Goal: Task Accomplishment & Management: Manage account settings

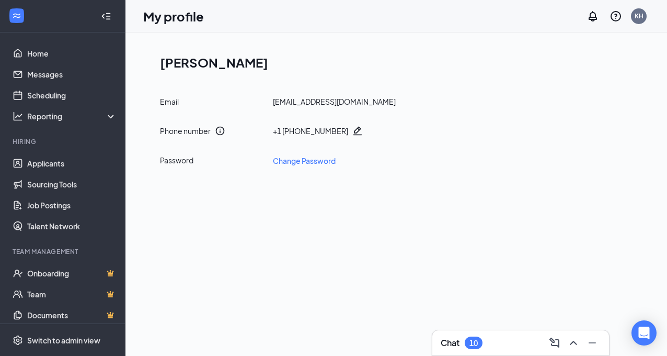
click at [476, 338] on div "10" at bounding box center [474, 342] width 8 height 9
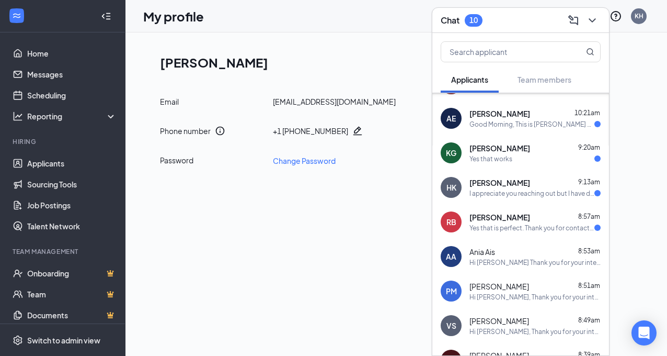
scroll to position [195, 0]
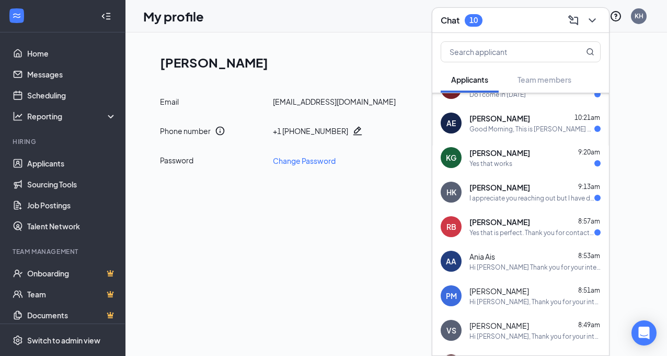
click at [527, 231] on div "Yes that is perfect. Thank you for contacting me. I look forward to meeting you" at bounding box center [532, 232] width 125 height 9
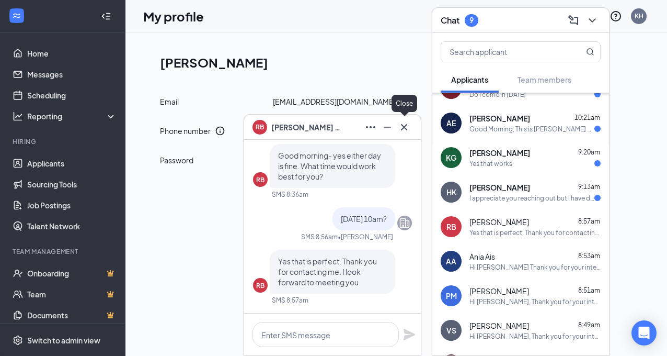
click at [405, 131] on icon "Cross" at bounding box center [404, 127] width 13 height 13
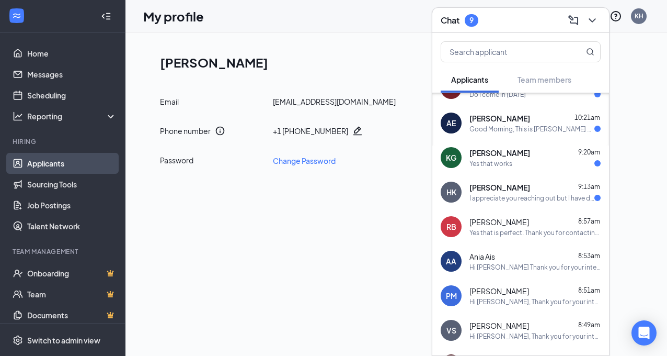
click at [40, 166] on link "Applicants" at bounding box center [71, 163] width 89 height 21
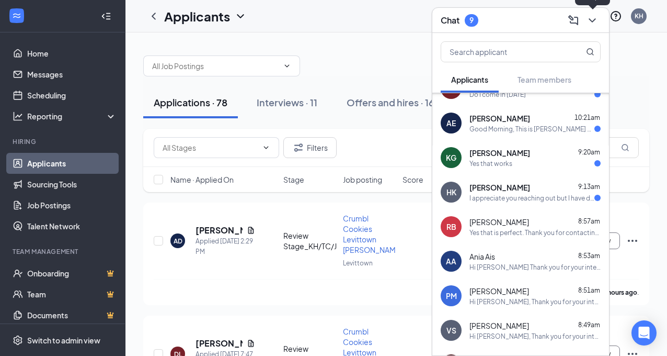
click at [594, 18] on icon "ChevronDown" at bounding box center [592, 20] width 13 height 13
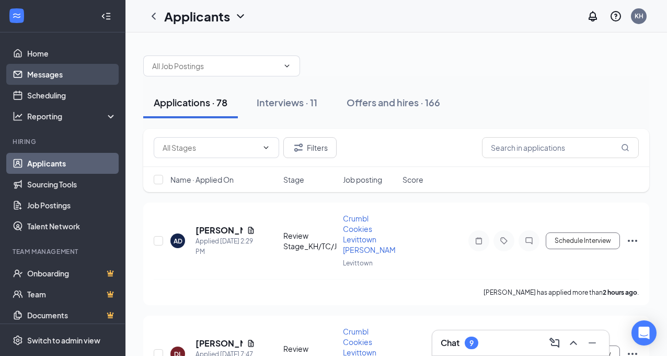
click at [73, 71] on link "Messages" at bounding box center [71, 74] width 89 height 21
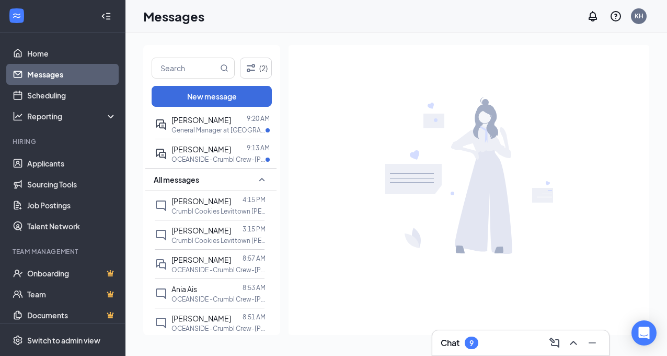
scroll to position [231, 0]
click at [45, 161] on link "Applicants" at bounding box center [71, 163] width 89 height 21
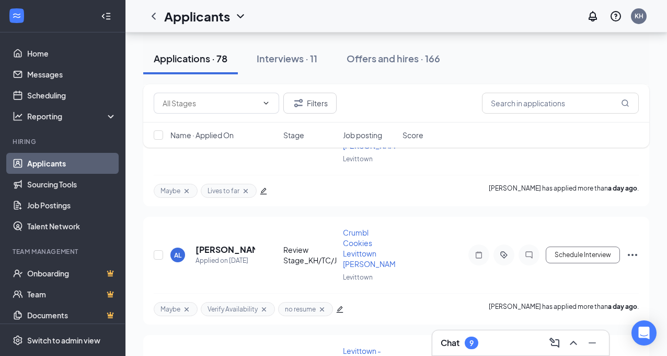
scroll to position [2083, 0]
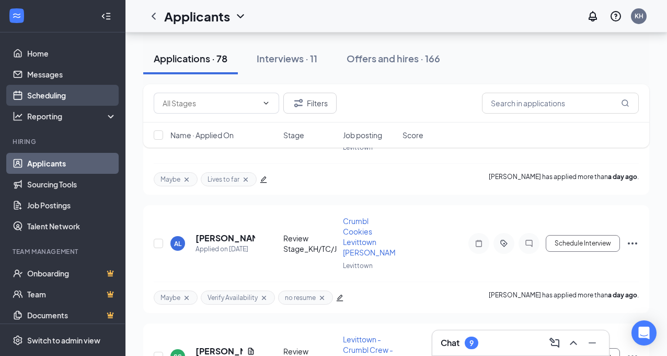
click at [54, 98] on link "Scheduling" at bounding box center [71, 95] width 89 height 21
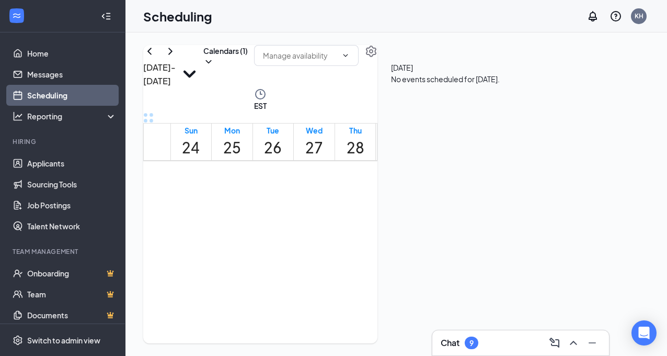
scroll to position [1014, 0]
drag, startPoint x: 403, startPoint y: 180, endPoint x: 400, endPoint y: 254, distance: 73.8
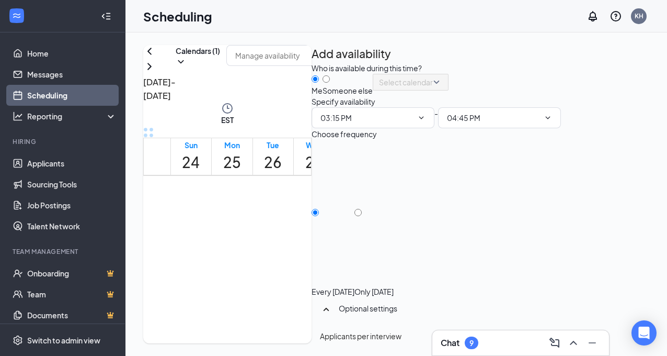
type input "03:15 PM"
type input "04:45 PM"
drag, startPoint x: 404, startPoint y: 212, endPoint x: 412, endPoint y: 294, distance: 82.0
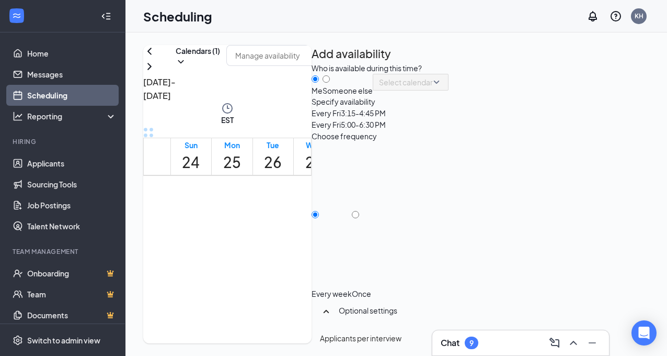
click at [371, 288] on div at bounding box center [361, 288] width 19 height 0
click at [359, 211] on input "Once" at bounding box center [355, 214] width 7 height 7
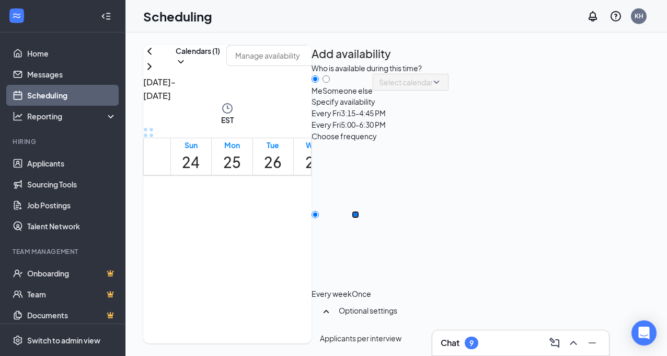
radio input "true"
radio input "false"
checkbox input "true"
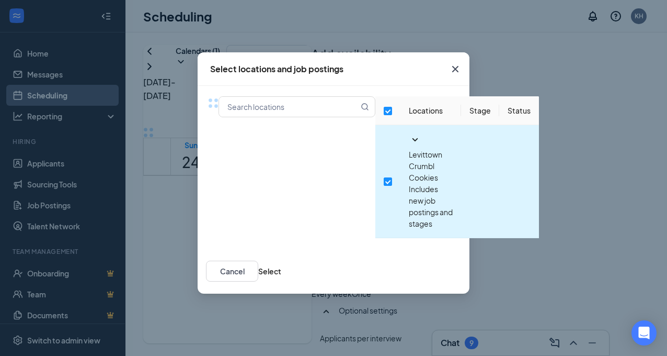
click at [413, 141] on icon "SmallChevronDown" at bounding box center [416, 139] width 6 height 3
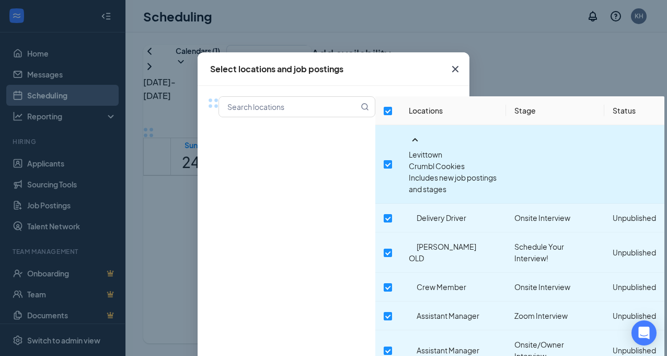
click at [384, 161] on input "checkbox" at bounding box center [388, 164] width 8 height 8
checkbox input "false"
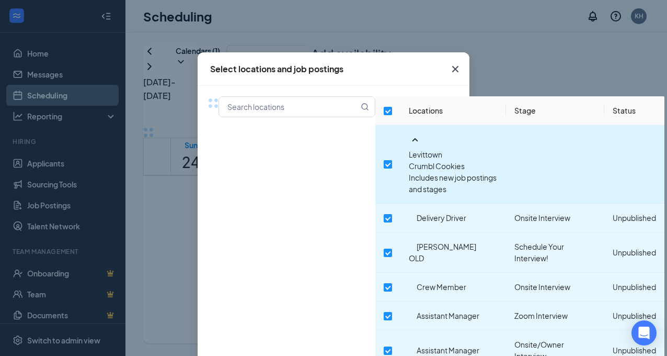
checkbox input "false"
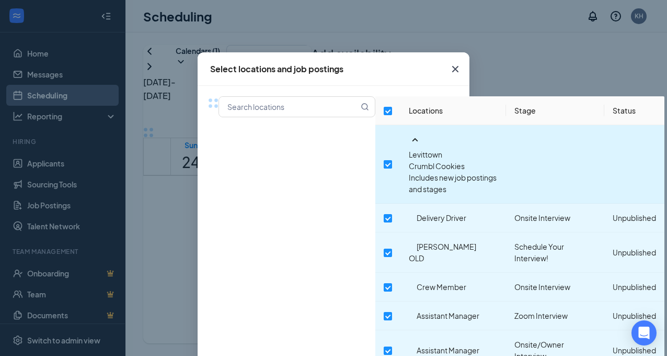
checkbox input "false"
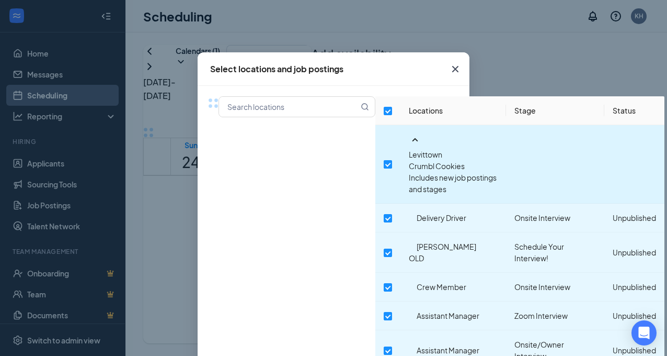
checkbox input "false"
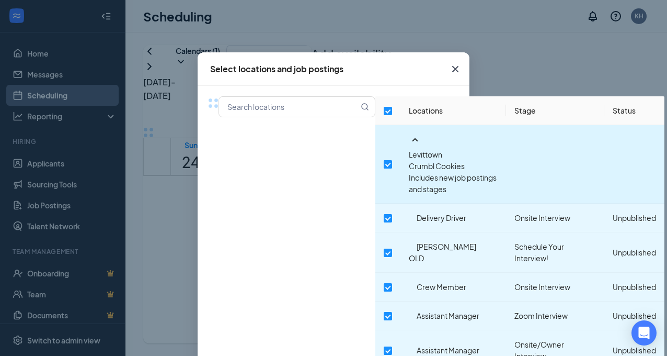
checkbox input "false"
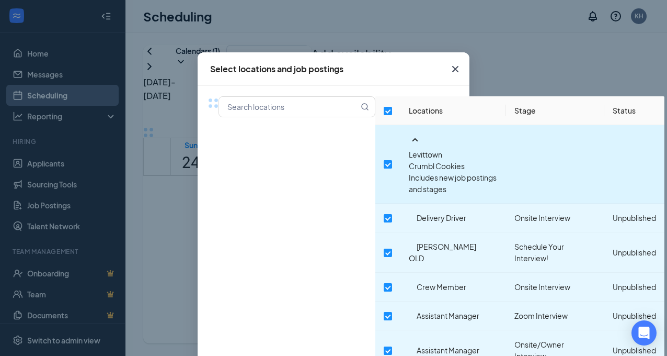
checkbox input "false"
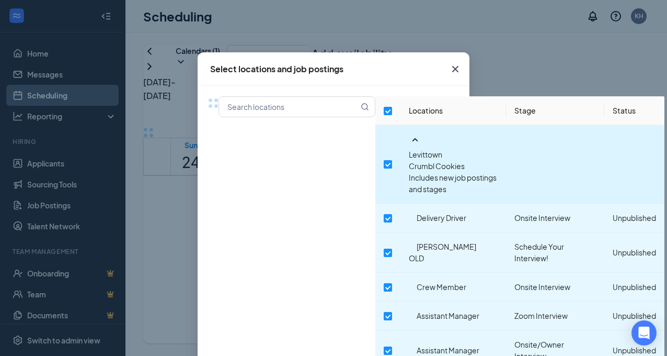
checkbox input "false"
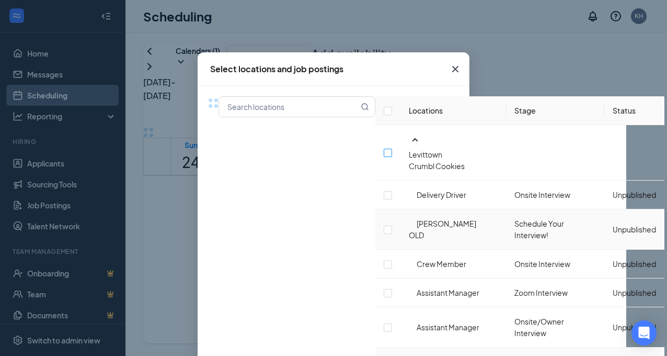
scroll to position [172, 0]
checkbox input "false"
checkbox input "true"
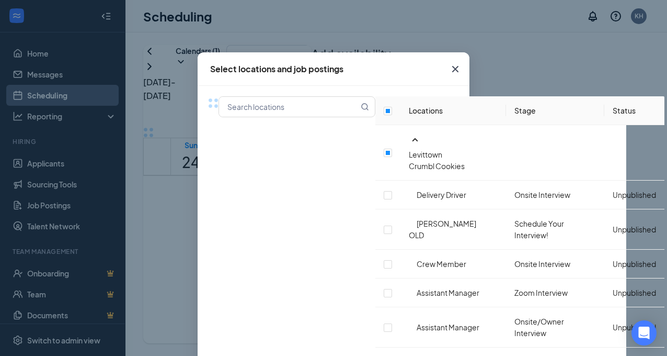
scroll to position [279, 0]
checkbox input "true"
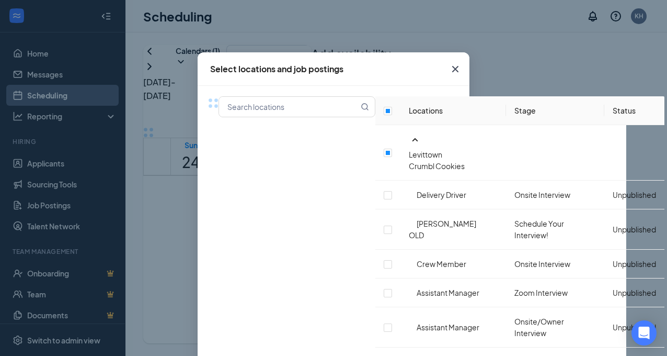
checkbox input "true"
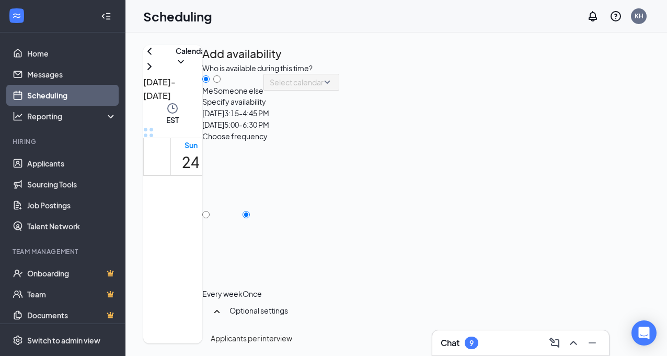
scroll to position [251, 0]
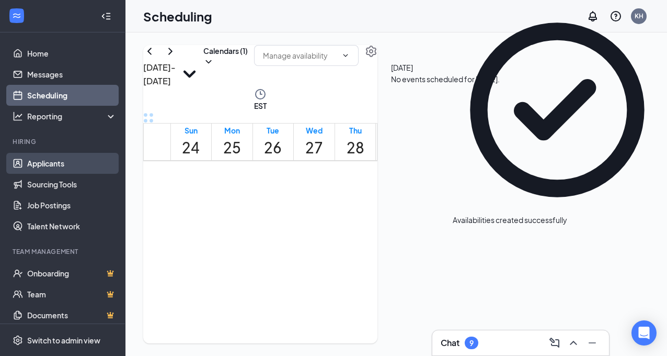
click at [65, 163] on link "Applicants" at bounding box center [71, 163] width 89 height 21
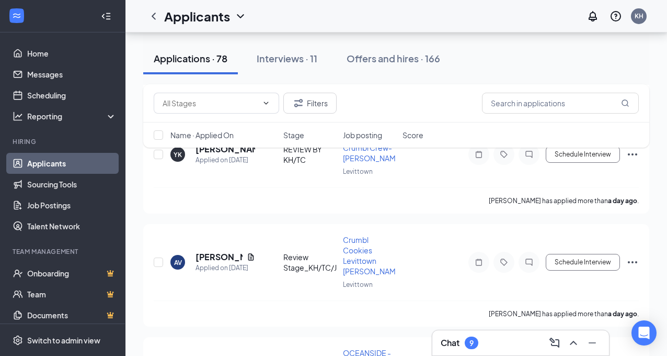
scroll to position [2409, 0]
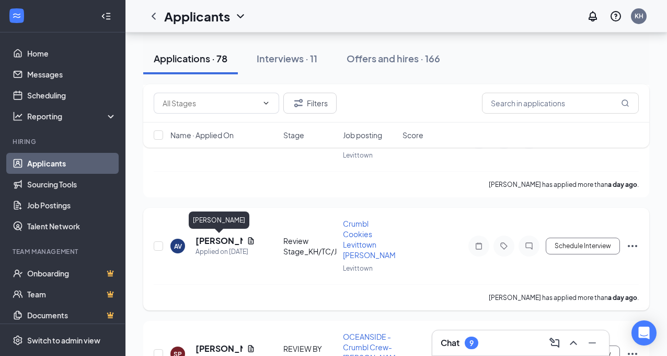
click at [207, 239] on h5 "[PERSON_NAME]" at bounding box center [219, 241] width 47 height 12
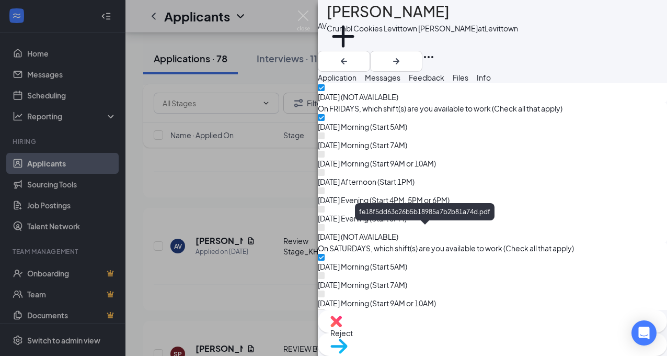
scroll to position [1151, 0]
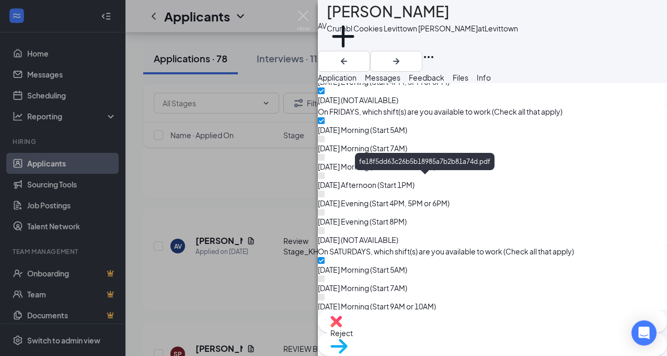
click at [304, 14] on img at bounding box center [303, 20] width 13 height 20
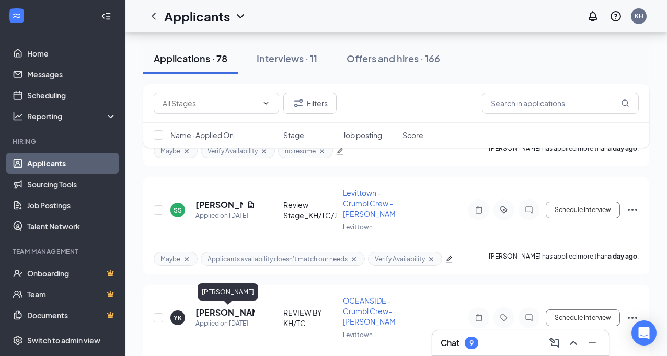
scroll to position [2229, 0]
click at [158, 208] on input "checkbox" at bounding box center [158, 210] width 9 height 9
checkbox input "true"
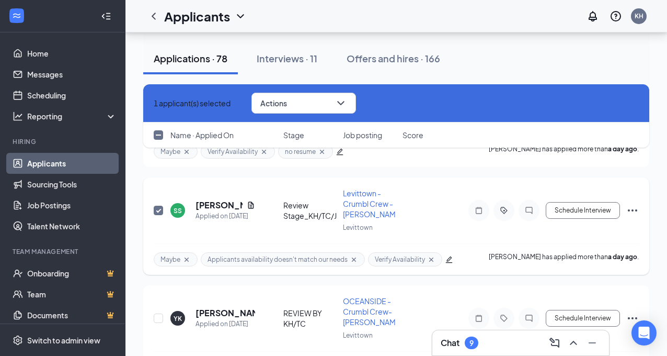
scroll to position [2147, 0]
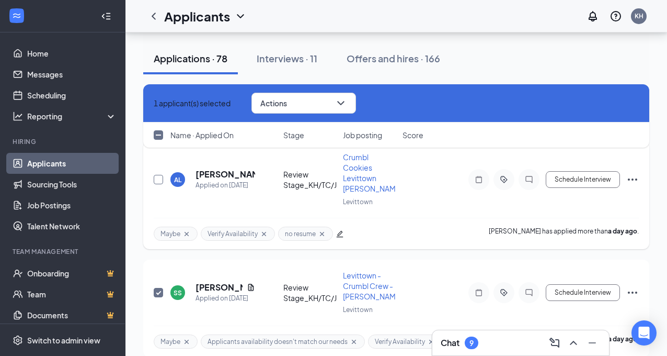
click at [159, 177] on input "checkbox" at bounding box center [158, 179] width 9 height 9
checkbox input "true"
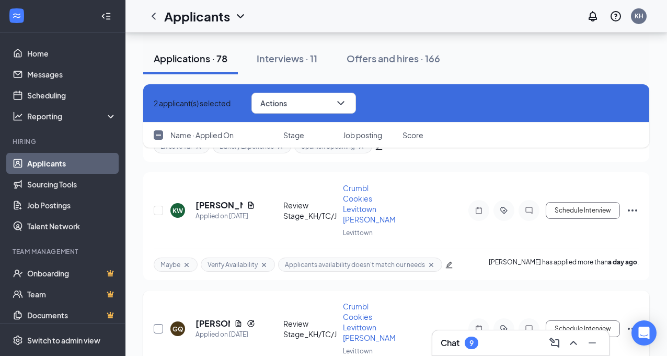
scroll to position [1878, 0]
click at [159, 211] on input "checkbox" at bounding box center [158, 211] width 9 height 9
checkbox input "true"
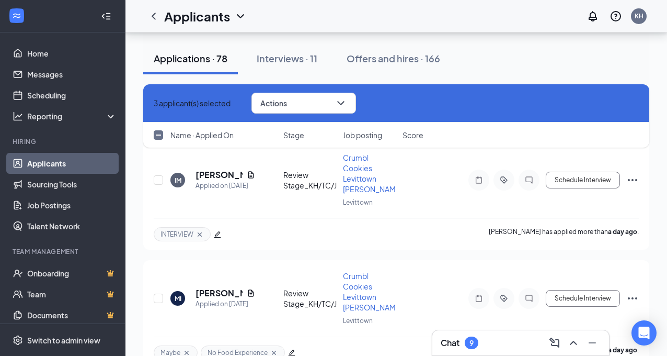
scroll to position [1554, 0]
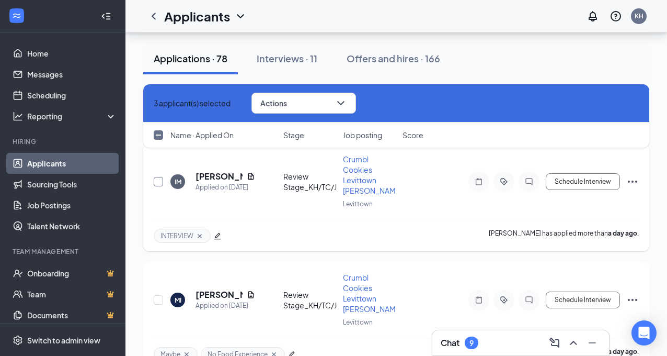
click at [158, 179] on input "checkbox" at bounding box center [158, 181] width 9 height 9
checkbox input "true"
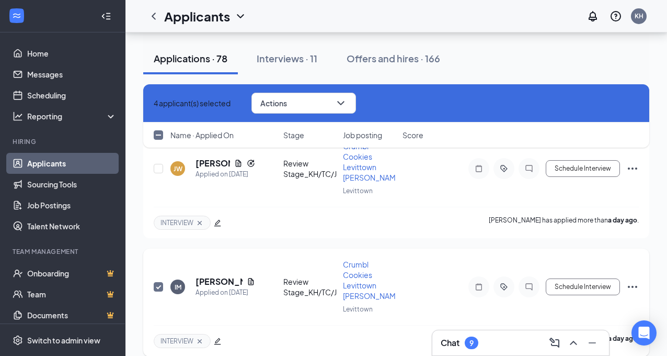
scroll to position [1447, 0]
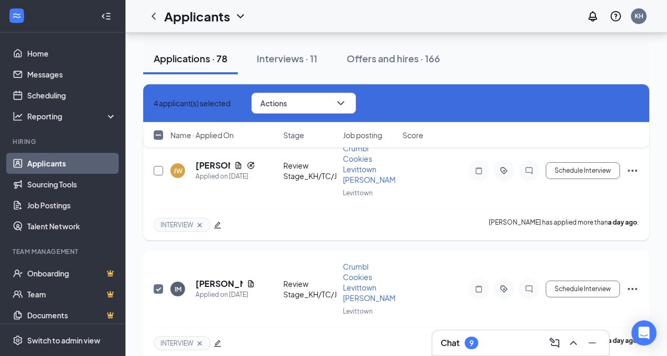
click at [160, 168] on input "checkbox" at bounding box center [158, 170] width 9 height 9
checkbox input "true"
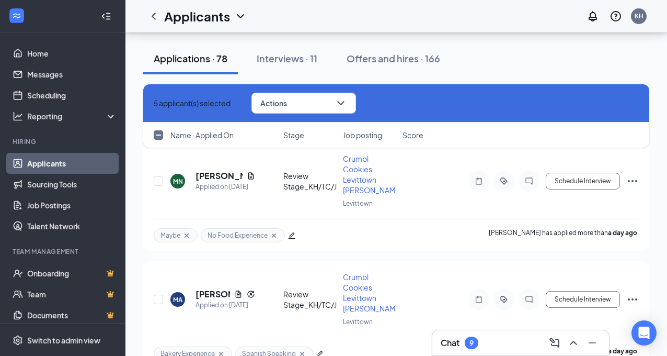
scroll to position [1195, 0]
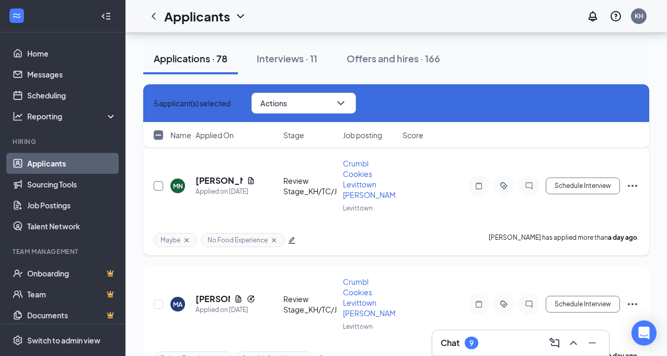
click at [157, 183] on input "checkbox" at bounding box center [158, 185] width 9 height 9
checkbox input "true"
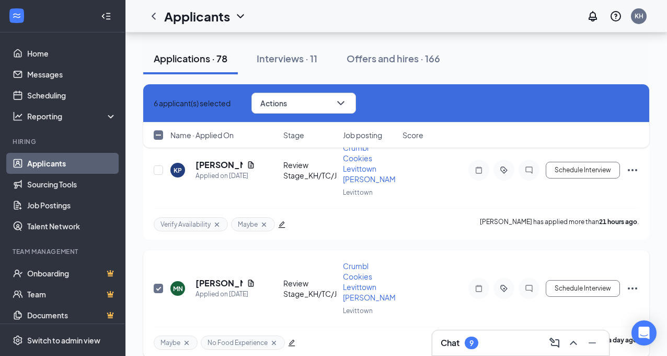
scroll to position [1091, 0]
click at [161, 171] on input "checkbox" at bounding box center [158, 171] width 9 height 9
checkbox input "true"
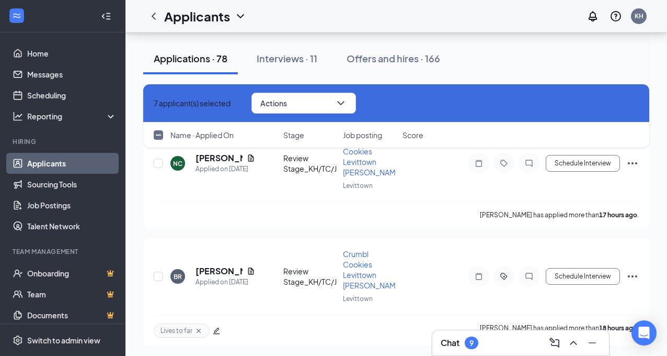
scroll to position [836, 0]
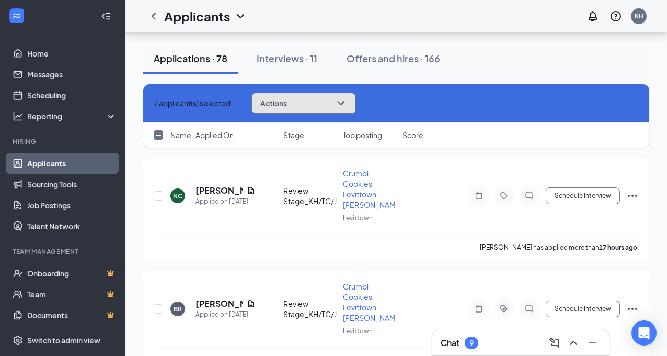
click at [344, 102] on icon "ChevronDown" at bounding box center [340, 103] width 7 height 4
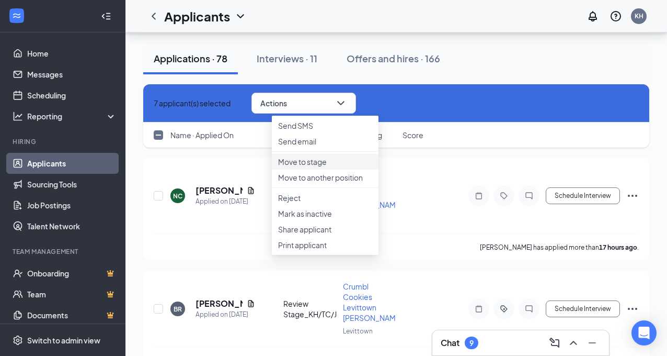
click at [318, 167] on p "Move to stage" at bounding box center [325, 161] width 94 height 10
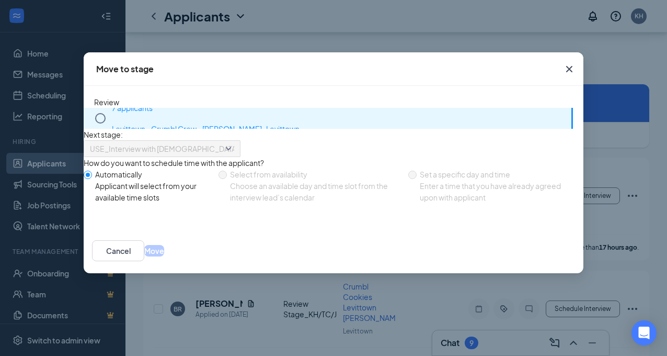
click at [102, 118] on icon "Circle" at bounding box center [100, 118] width 13 height 13
click at [164, 256] on button "Move" at bounding box center [154, 251] width 20 height 12
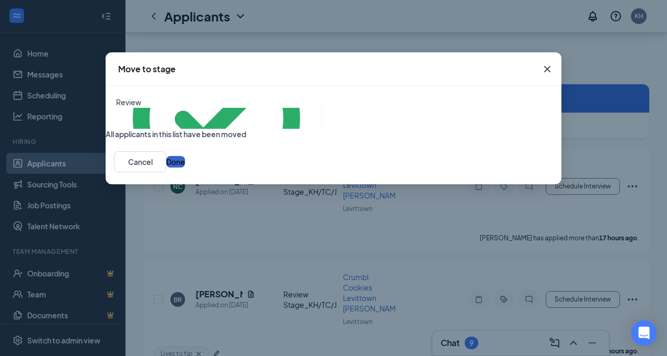
checkbox input "false"
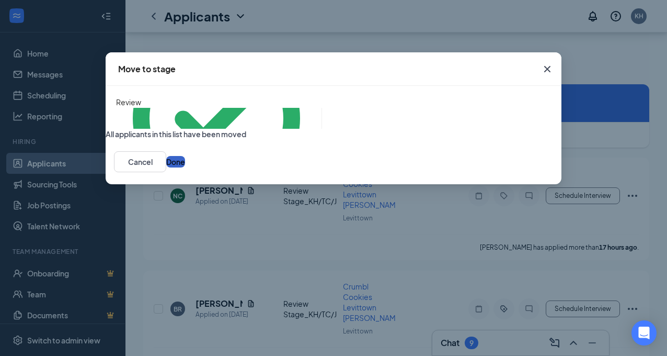
checkbox input "false"
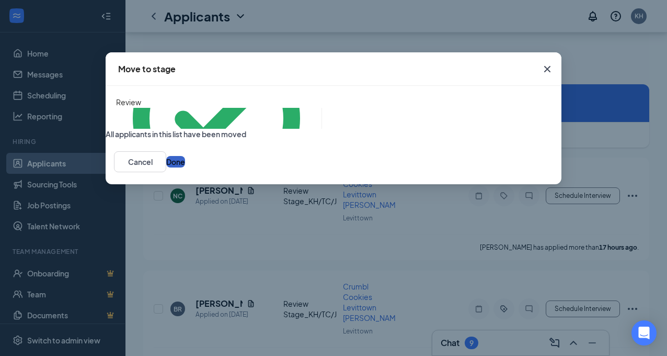
checkbox input "false"
click at [185, 167] on button "Done" at bounding box center [175, 162] width 19 height 12
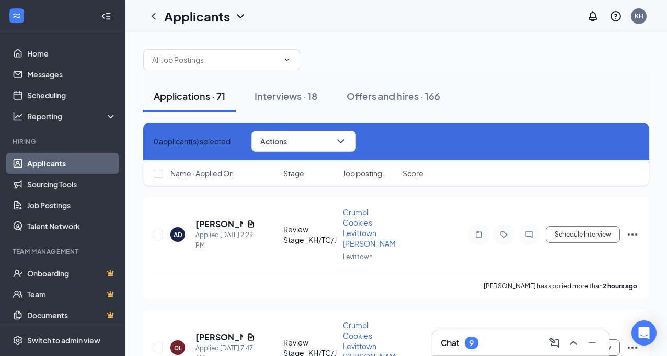
scroll to position [0, 0]
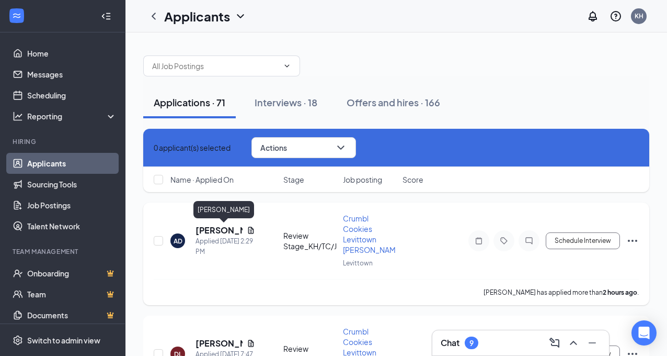
click at [211, 228] on h5 "[PERSON_NAME]" at bounding box center [219, 230] width 47 height 12
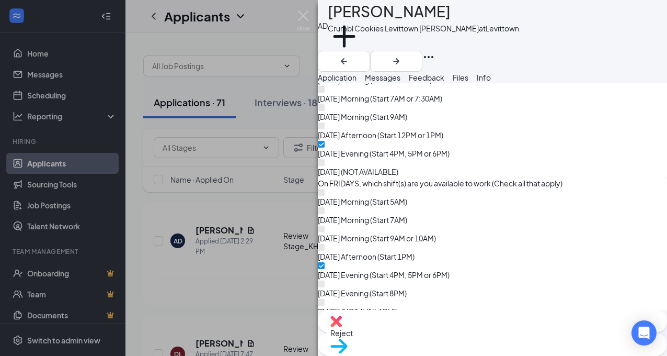
scroll to position [1082, 0]
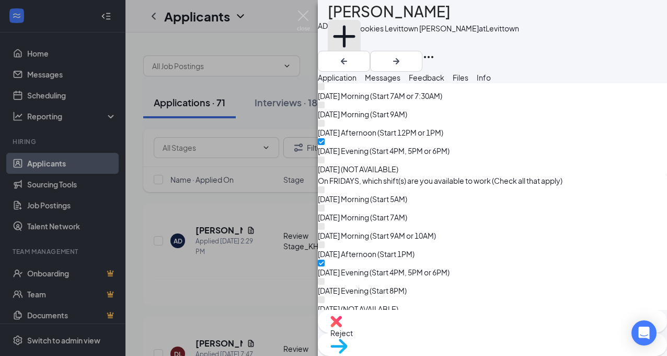
click at [361, 48] on button "Add a tag" at bounding box center [344, 42] width 33 height 44
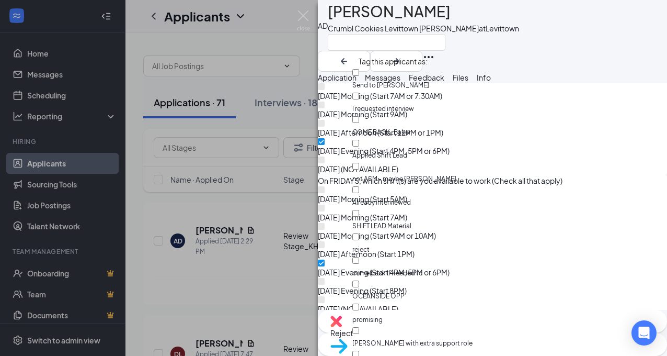
scroll to position [438, 0]
checkbox input "true"
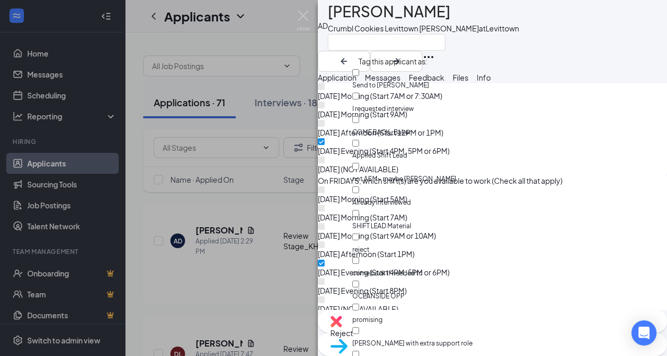
checkbox input "true"
click at [544, 53] on div "AD [PERSON_NAME] Crumbl Cookies Levittown [PERSON_NAME] at [GEOGRAPHIC_DATA]" at bounding box center [492, 36] width 349 height 72
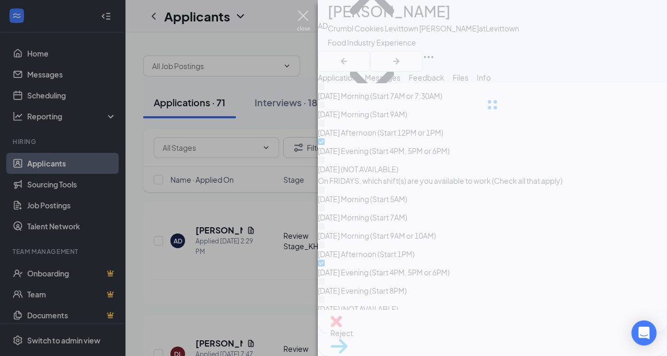
click at [305, 14] on img at bounding box center [303, 20] width 13 height 20
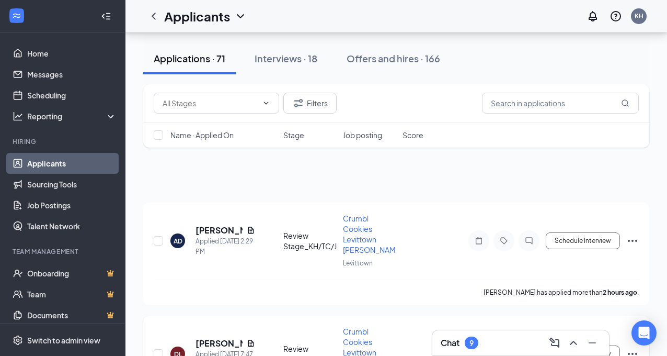
scroll to position [111, 0]
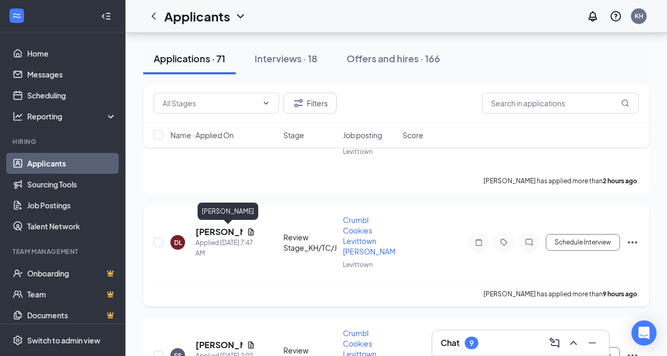
click at [234, 230] on h5 "[PERSON_NAME]" at bounding box center [219, 232] width 47 height 12
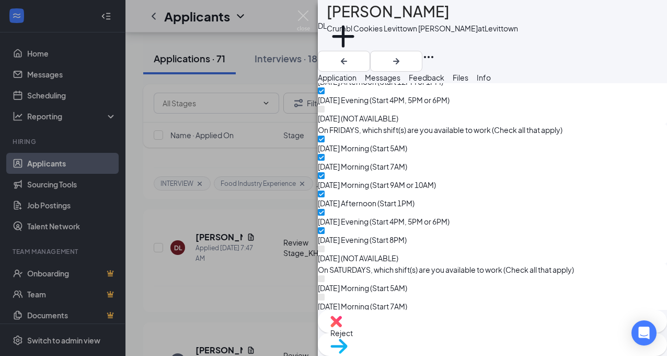
scroll to position [1133, 0]
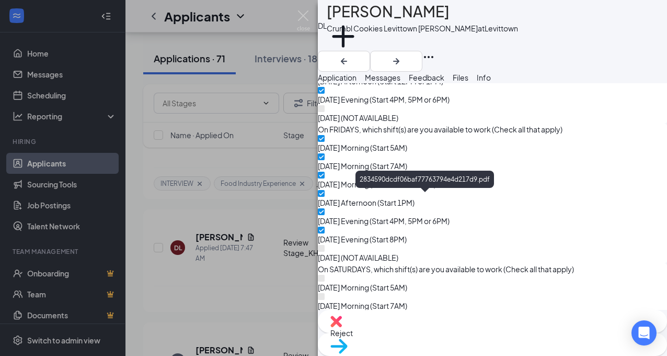
click at [360, 46] on button "Add a tag" at bounding box center [343, 42] width 33 height 44
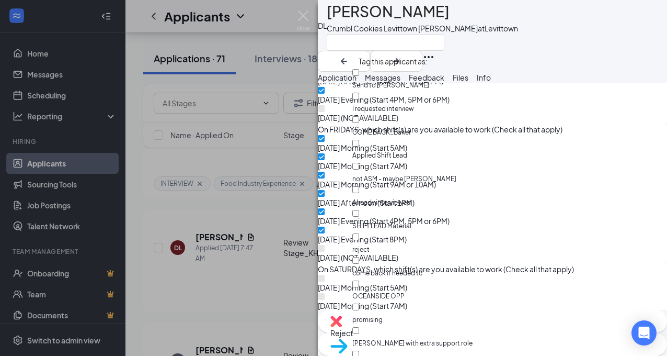
scroll to position [891, 0]
checkbox input "true"
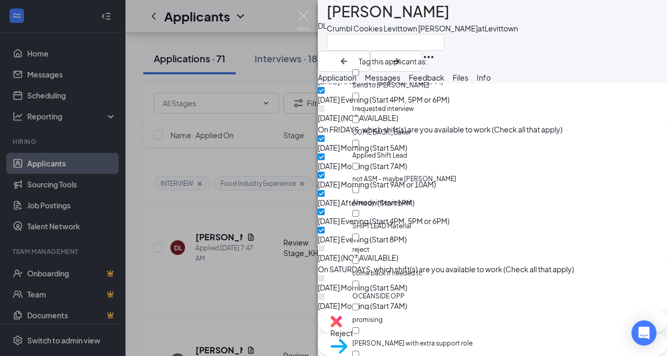
checkbox input "true"
click at [306, 16] on img at bounding box center [303, 20] width 13 height 20
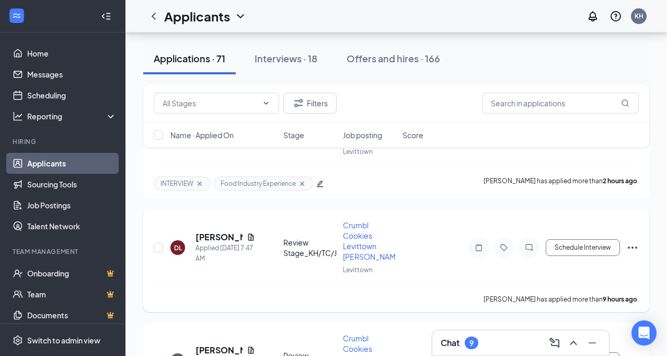
scroll to position [192, 0]
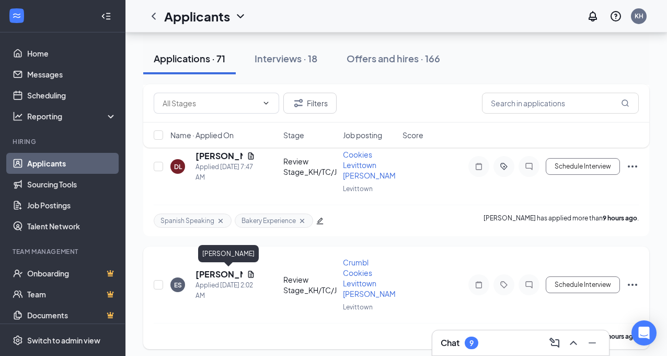
click at [213, 275] on h5 "[PERSON_NAME]" at bounding box center [219, 274] width 47 height 12
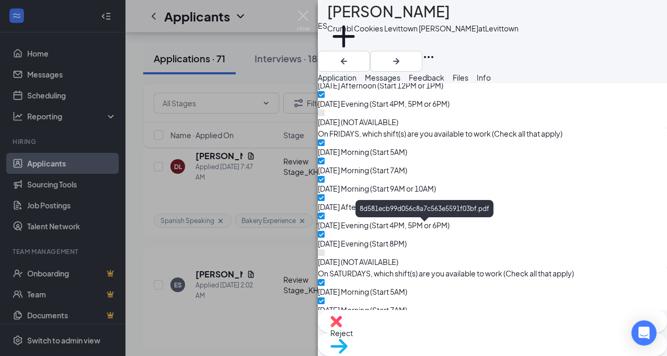
scroll to position [1132, 0]
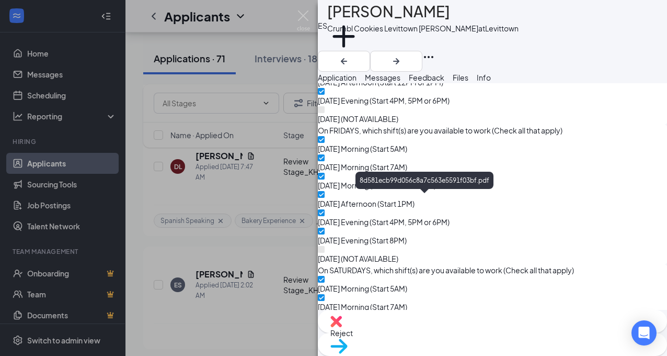
click at [360, 47] on button "Add a tag" at bounding box center [343, 42] width 33 height 44
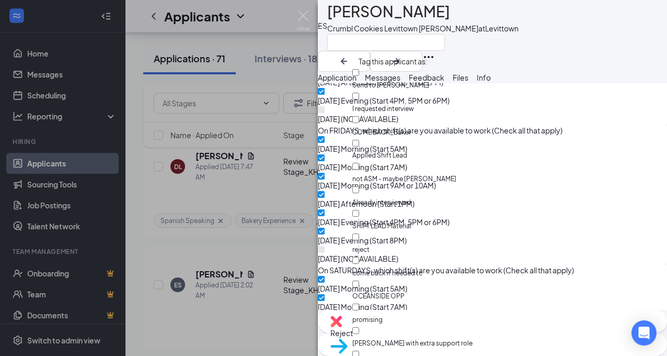
scroll to position [983, 0]
checkbox input "true"
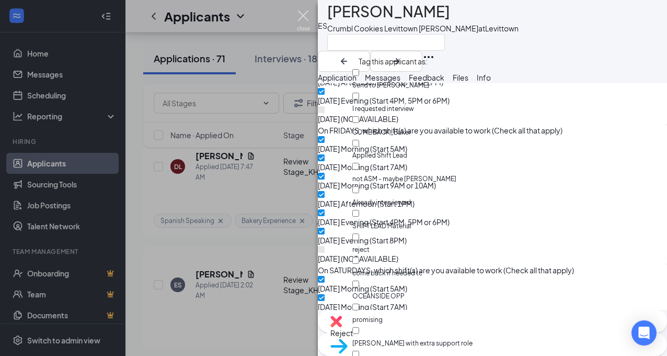
click at [305, 17] on img at bounding box center [303, 20] width 13 height 20
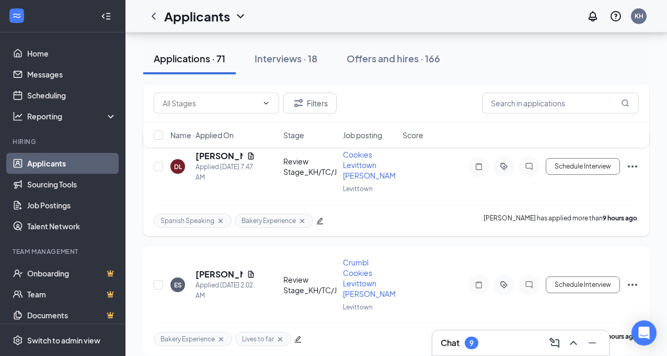
click at [321, 221] on icon "edit" at bounding box center [320, 221] width 7 height 7
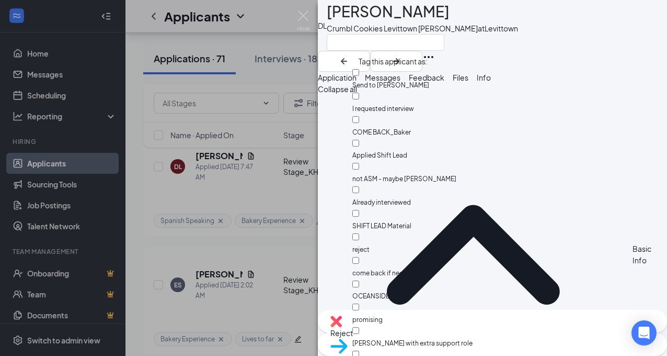
scroll to position [383, 0]
checkbox input "true"
click at [304, 13] on img at bounding box center [303, 20] width 13 height 20
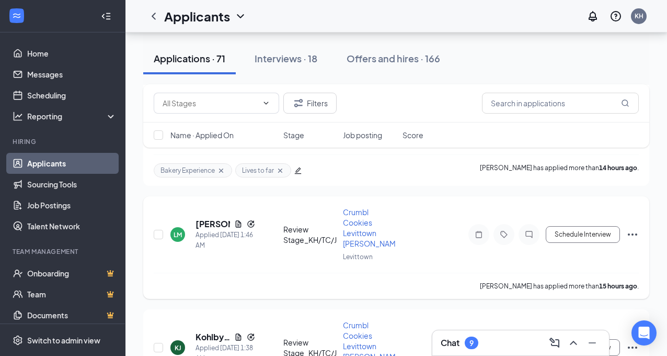
scroll to position [376, 0]
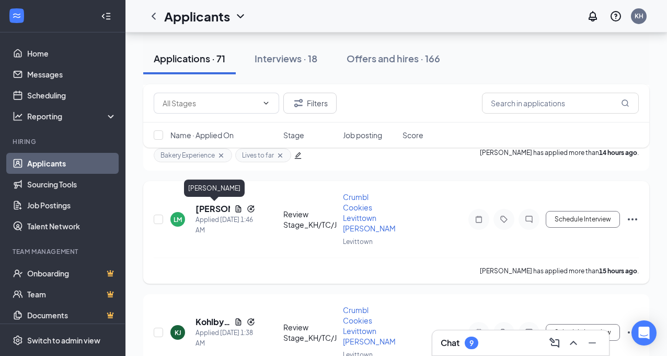
click at [213, 209] on h5 "[PERSON_NAME]" at bounding box center [213, 209] width 35 height 12
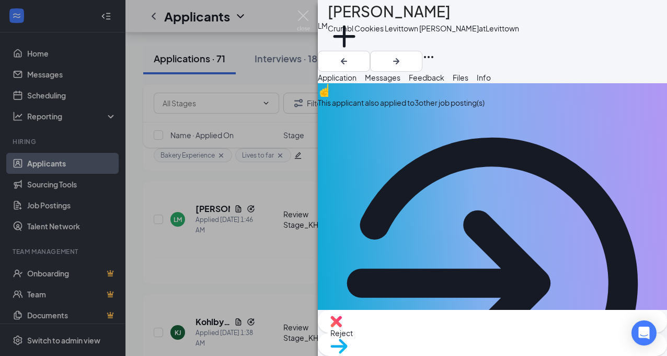
click at [399, 108] on div "This applicant also applied to 3 other job posting(s)" at bounding box center [492, 103] width 349 height 12
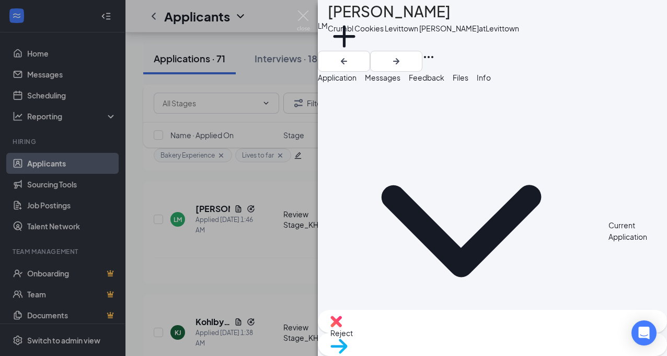
scroll to position [2, 0]
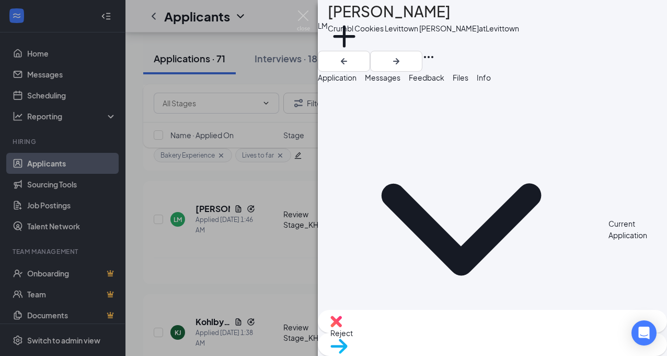
click at [445, 82] on span "Feedback" at bounding box center [427, 77] width 36 height 9
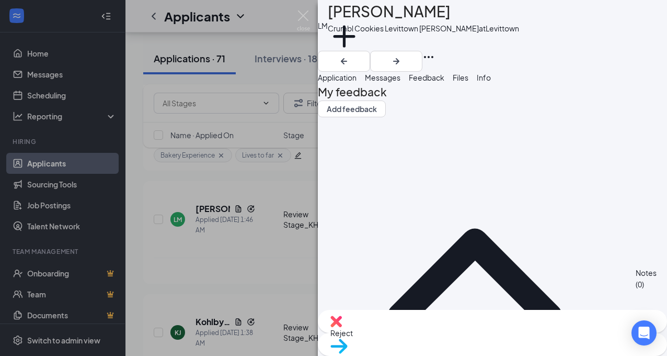
click at [469, 82] on span "Files" at bounding box center [461, 77] width 16 height 9
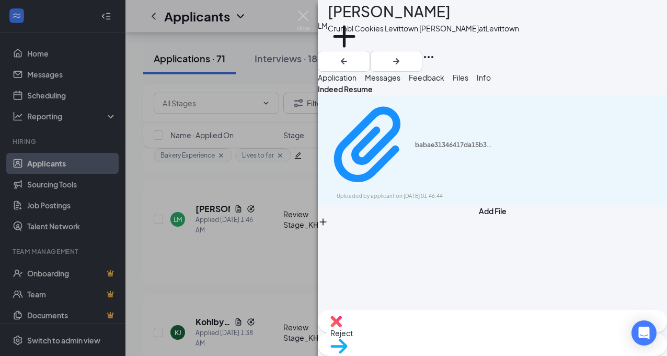
click at [491, 82] on span "Info" at bounding box center [484, 77] width 14 height 9
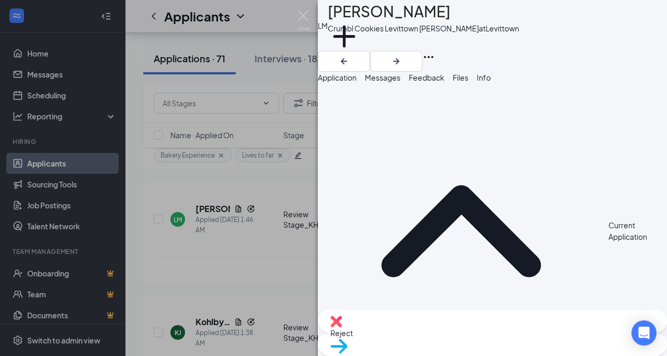
click at [357, 81] on span "Application" at bounding box center [337, 77] width 39 height 9
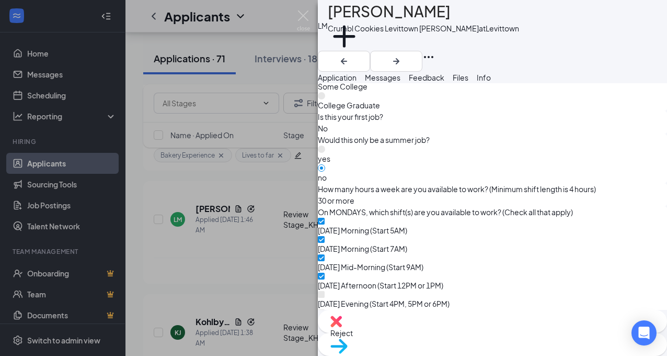
scroll to position [1138, 0]
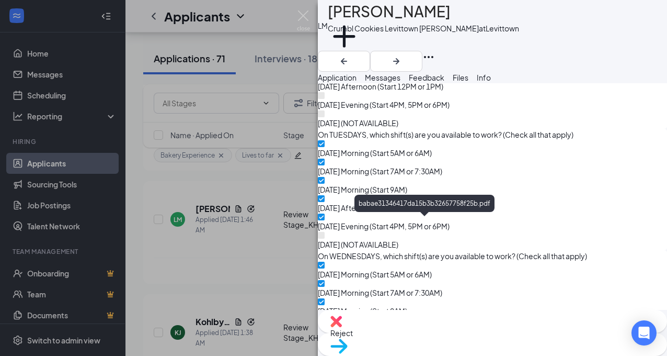
click at [361, 41] on button "Add a tag" at bounding box center [344, 42] width 33 height 44
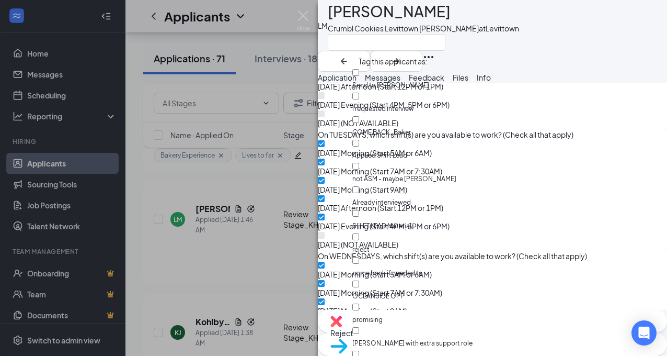
scroll to position [395, 0]
checkbox input "true"
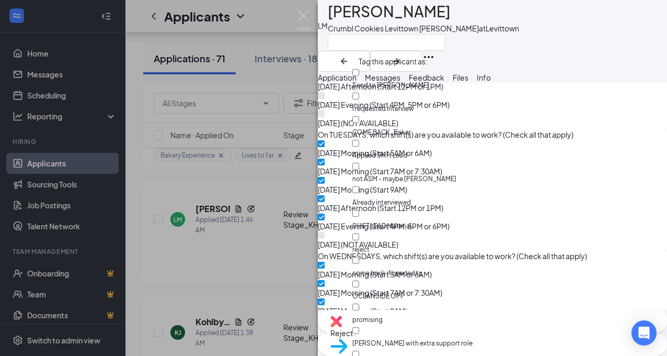
checkbox input "true"
click at [303, 13] on img at bounding box center [303, 20] width 13 height 20
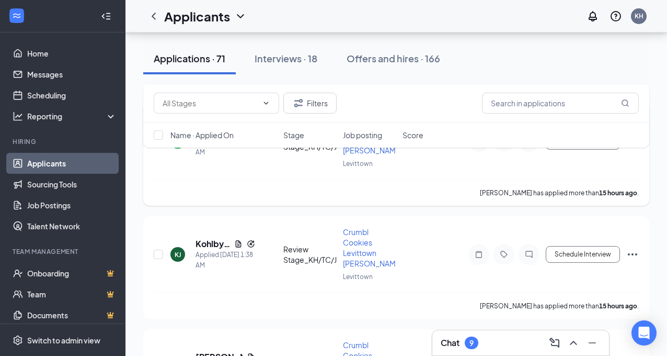
scroll to position [456, 0]
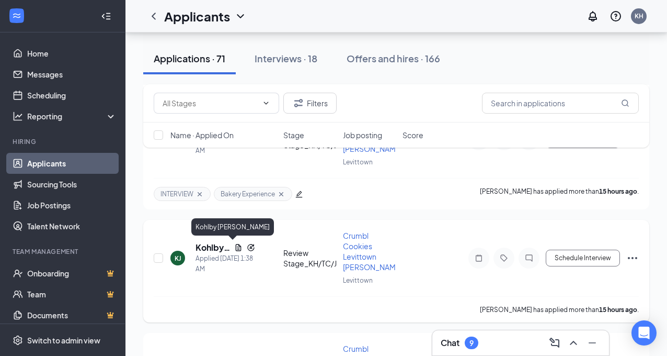
click at [209, 244] on h5 "Kohlby [PERSON_NAME]" at bounding box center [213, 248] width 35 height 12
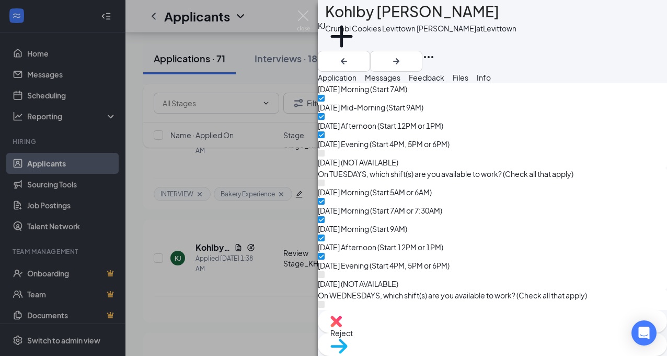
scroll to position [1100, 0]
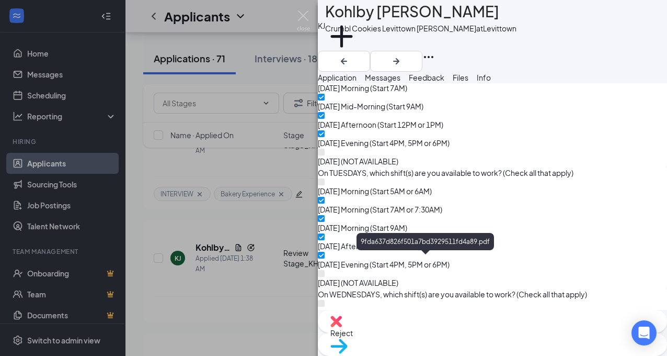
click at [358, 44] on button "Add a tag" at bounding box center [341, 42] width 33 height 44
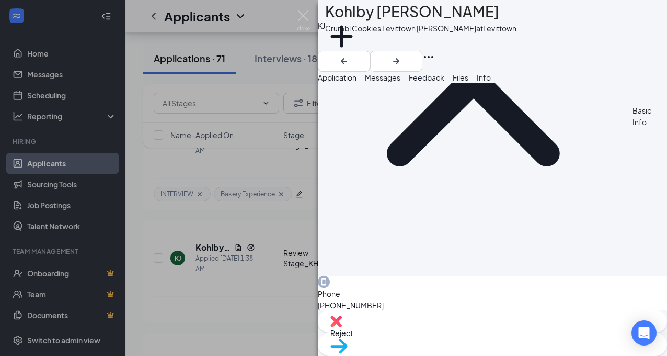
scroll to position [437, 0]
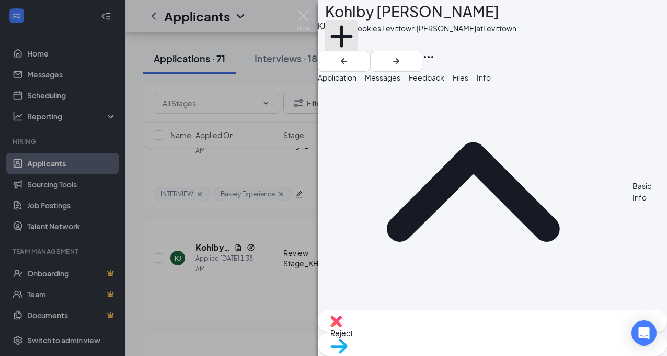
click at [358, 43] on button "Add a tag" at bounding box center [341, 42] width 33 height 44
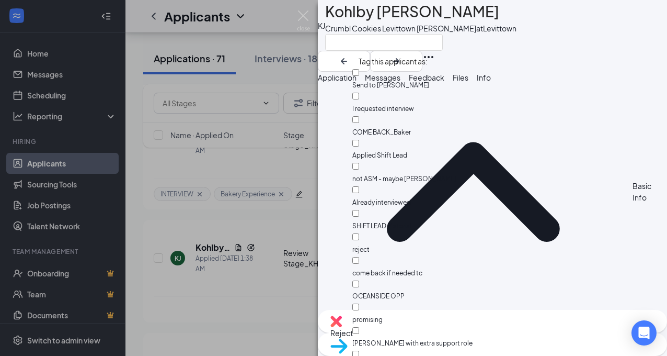
scroll to position [1100, 0]
checkbox input "true"
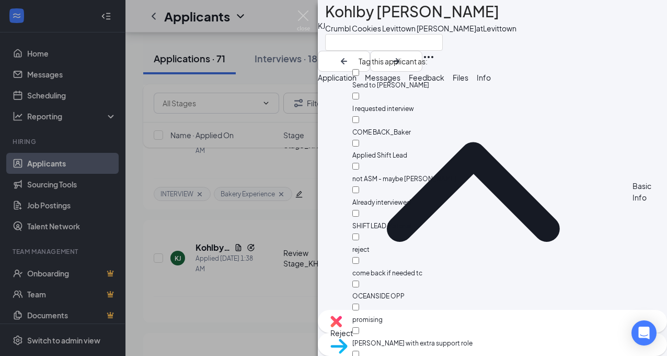
checkbox input "true"
click at [575, 49] on div "[PERSON_NAME] [PERSON_NAME] Cookies Levittown [PERSON_NAME] at [GEOGRAPHIC_DATA]" at bounding box center [492, 36] width 349 height 72
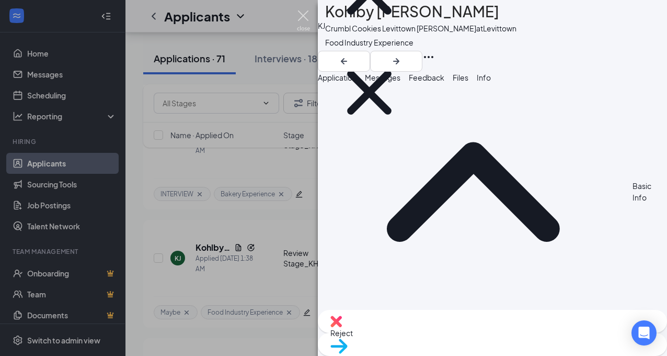
click at [304, 15] on img at bounding box center [303, 20] width 13 height 20
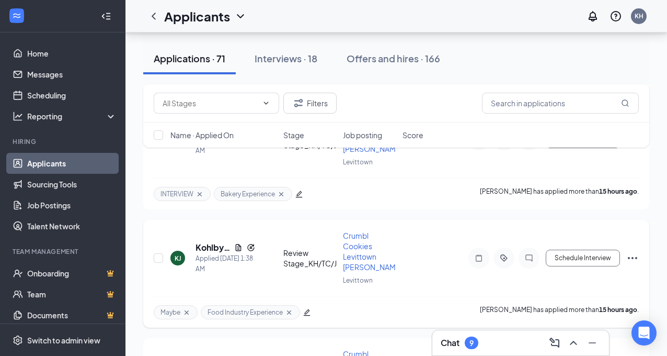
scroll to position [580, 0]
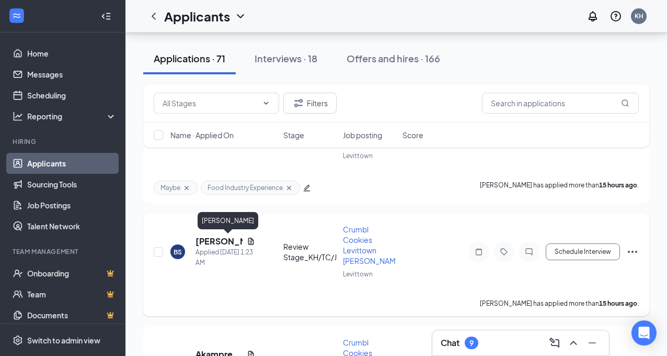
click at [207, 241] on h5 "[PERSON_NAME]" at bounding box center [219, 241] width 47 height 12
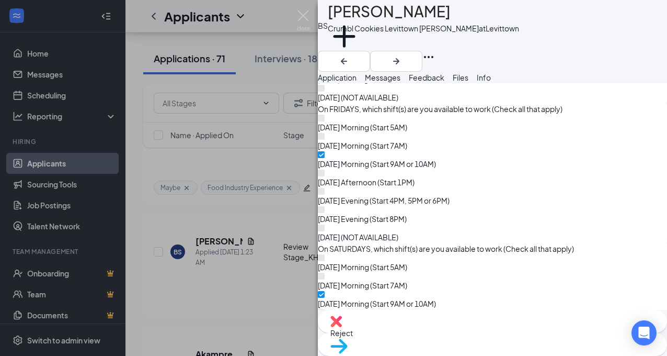
scroll to position [1154, 0]
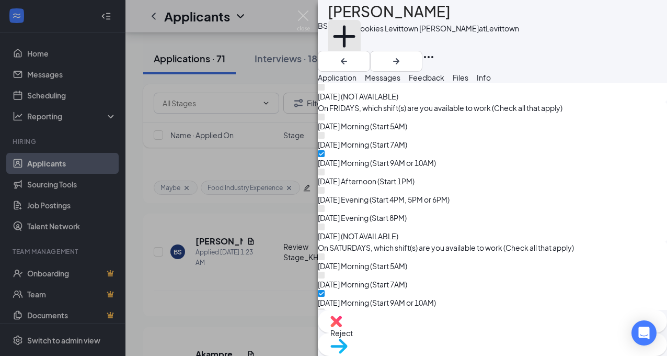
click at [361, 46] on button "Add a tag" at bounding box center [344, 42] width 33 height 44
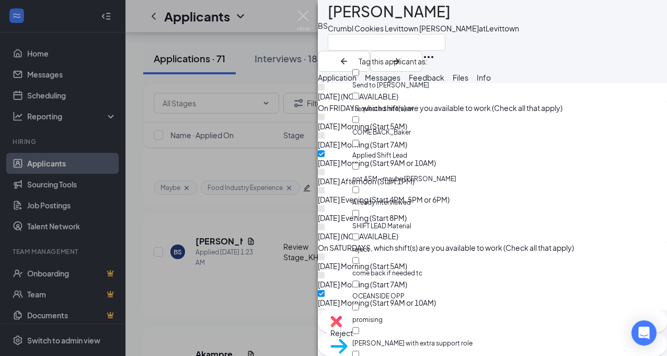
scroll to position [1030, 0]
checkbox input "true"
click at [303, 15] on img at bounding box center [303, 20] width 13 height 20
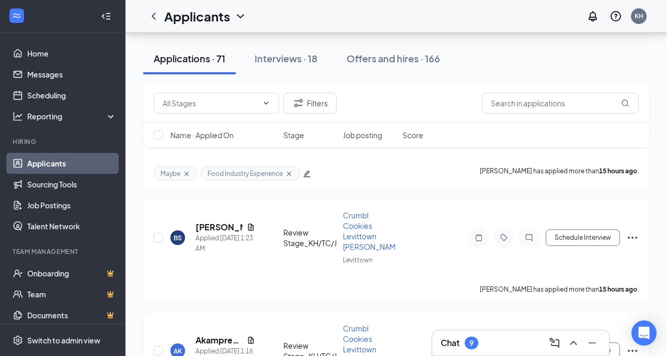
scroll to position [731, 0]
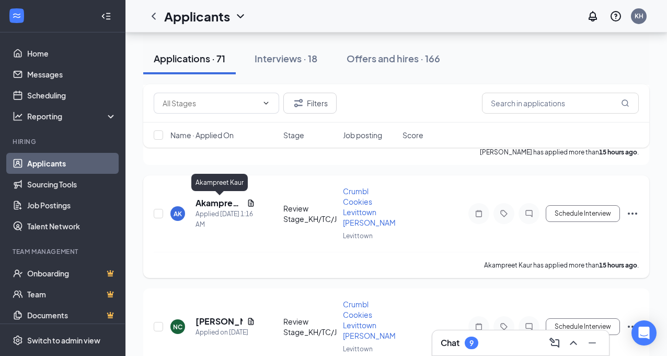
click at [216, 202] on h5 "Akampreet Kaur" at bounding box center [219, 203] width 47 height 12
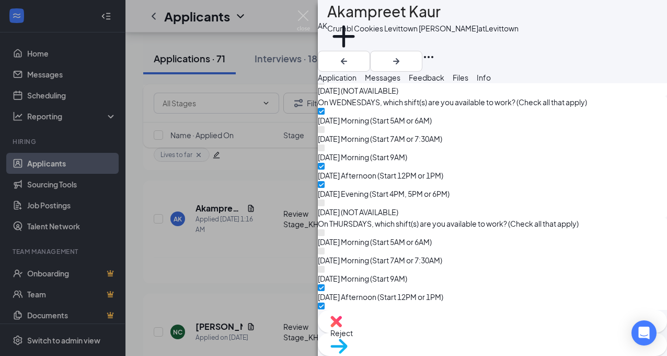
scroll to position [1063, 0]
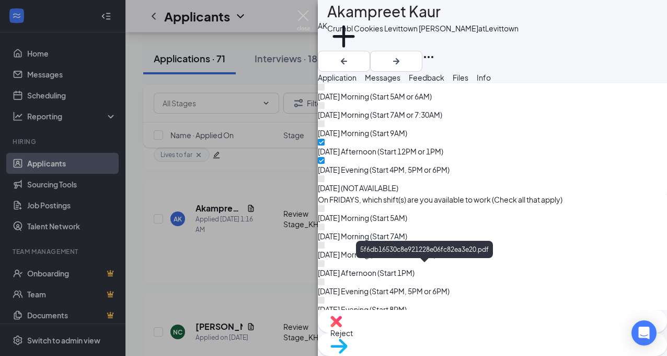
click at [360, 45] on button "Add a tag" at bounding box center [343, 42] width 33 height 44
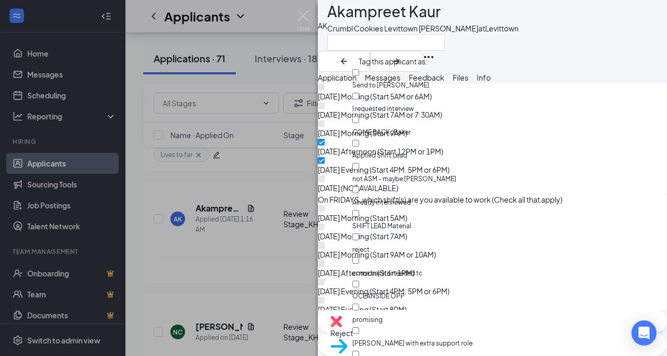
scroll to position [1048, 0]
checkbox input "true"
click at [302, 15] on img at bounding box center [303, 20] width 13 height 20
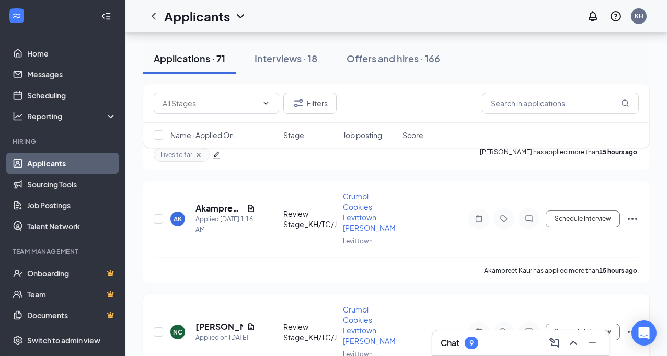
scroll to position [843, 0]
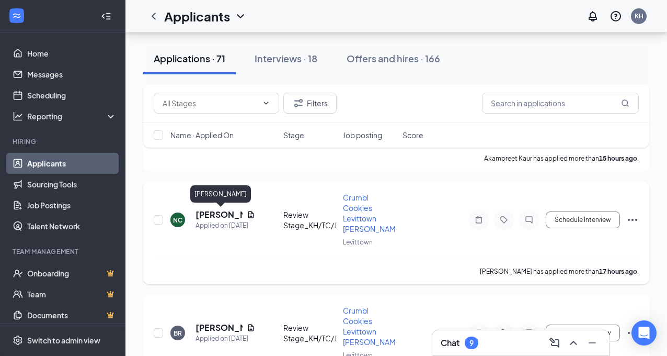
click at [215, 213] on h5 "[PERSON_NAME]" at bounding box center [219, 215] width 47 height 12
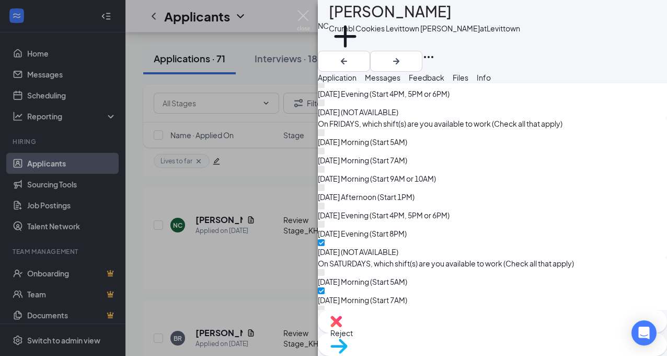
scroll to position [1139, 0]
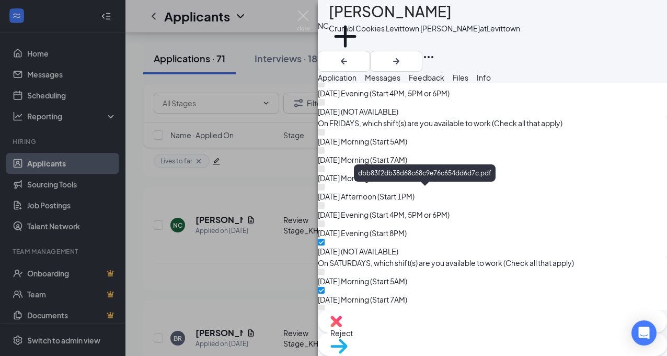
click at [362, 47] on button "Add a tag" at bounding box center [345, 42] width 33 height 44
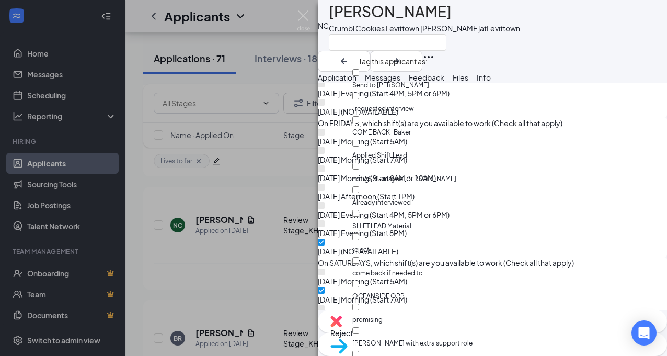
scroll to position [1100, 0]
checkbox input "true"
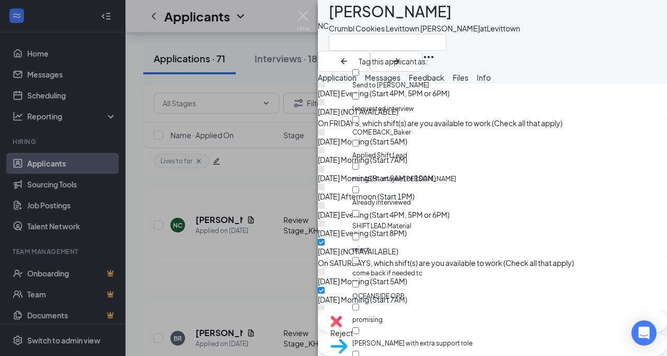
checkbox input "true"
click at [303, 11] on img at bounding box center [303, 20] width 13 height 20
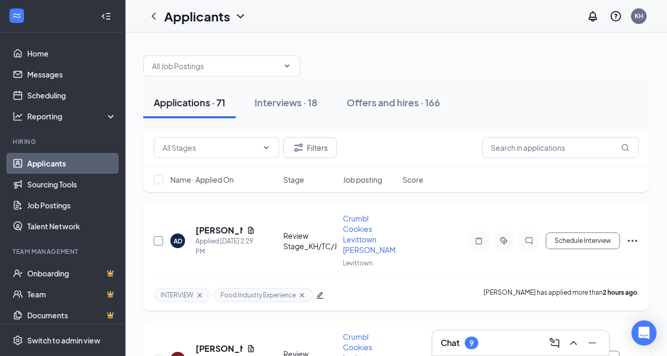
click at [159, 241] on input "checkbox" at bounding box center [158, 240] width 9 height 9
checkbox input "true"
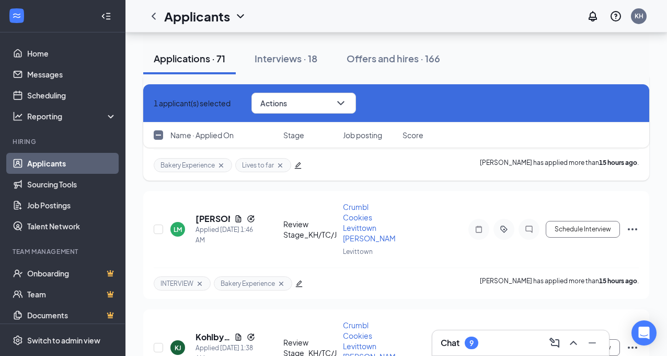
scroll to position [369, 0]
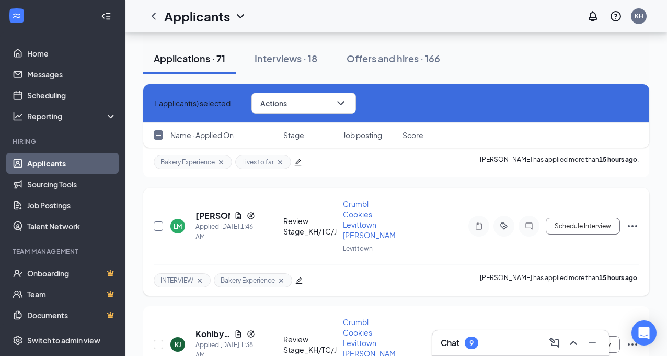
click at [158, 223] on input "checkbox" at bounding box center [158, 225] width 9 height 9
checkbox input "true"
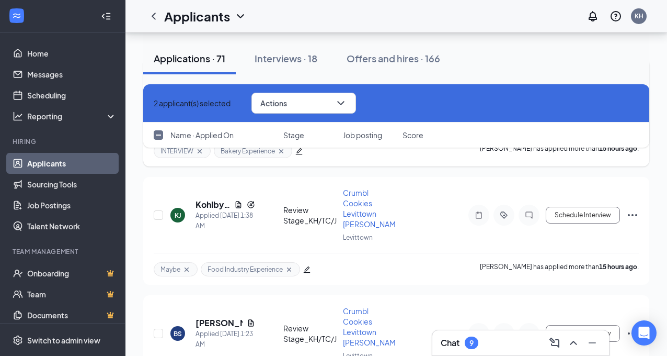
scroll to position [501, 0]
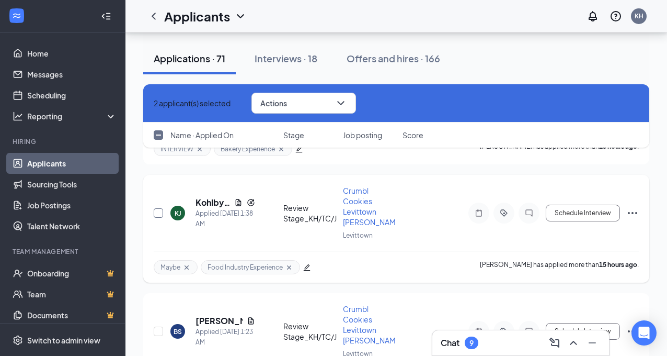
click at [158, 214] on input "checkbox" at bounding box center [158, 212] width 9 height 9
checkbox input "true"
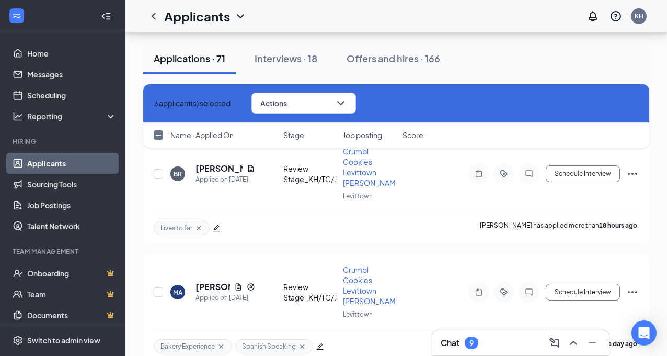
scroll to position [978, 0]
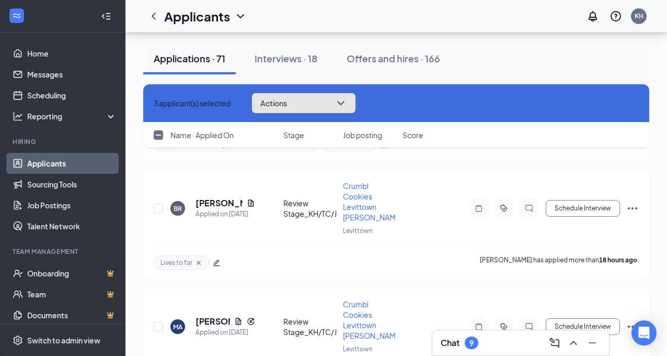
click at [344, 104] on icon "ChevronDown" at bounding box center [340, 103] width 7 height 4
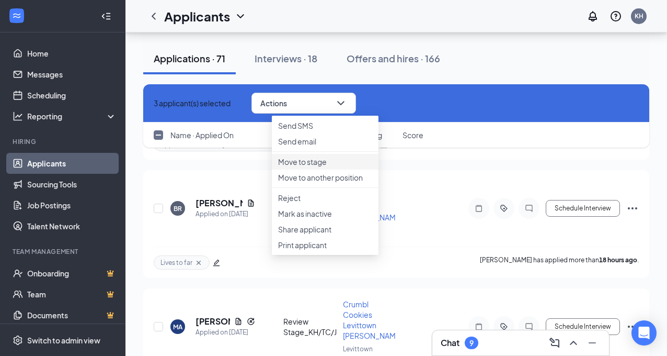
click at [306, 167] on p "Move to stage" at bounding box center [325, 161] width 94 height 10
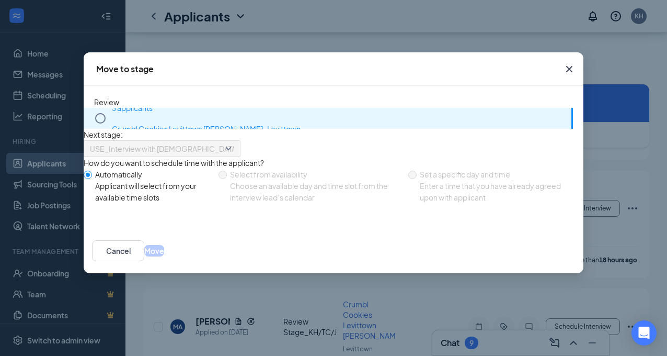
click at [104, 117] on icon "Circle" at bounding box center [100, 118] width 13 height 13
click at [164, 256] on button "Move" at bounding box center [154, 251] width 20 height 12
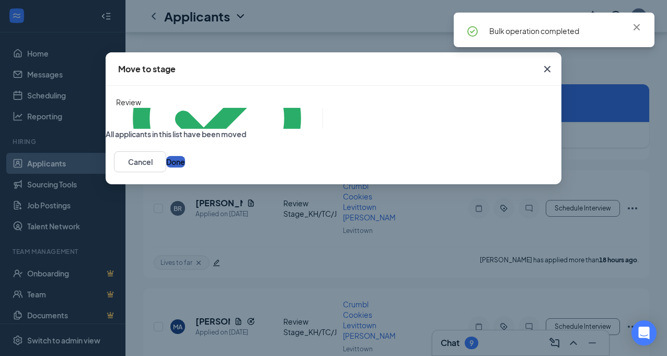
checkbox input "false"
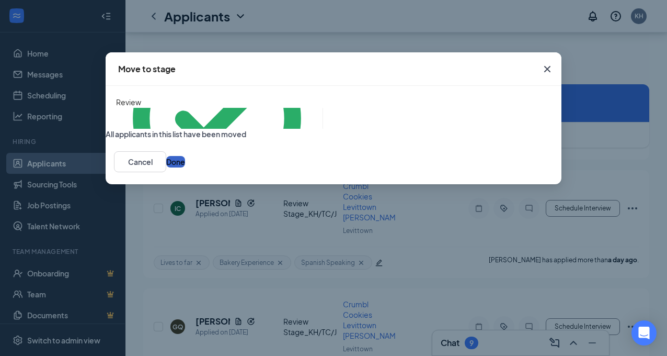
click at [185, 167] on button "Done" at bounding box center [175, 162] width 19 height 12
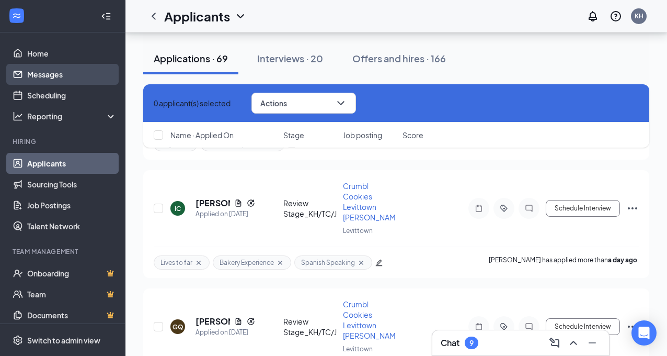
click at [60, 74] on link "Messages" at bounding box center [71, 74] width 89 height 21
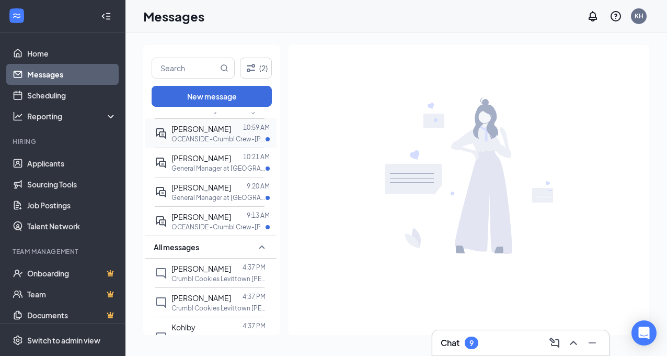
scroll to position [142, 0]
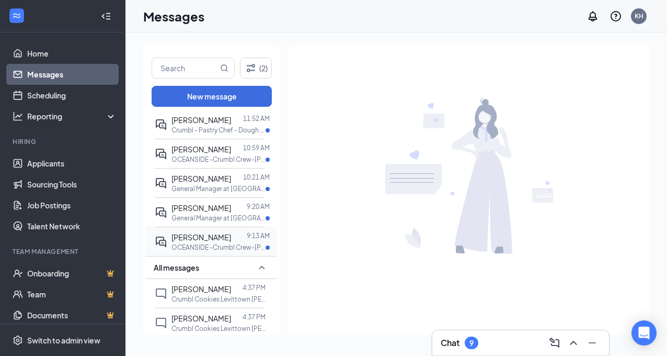
click at [213, 242] on span "[PERSON_NAME]" at bounding box center [202, 236] width 60 height 9
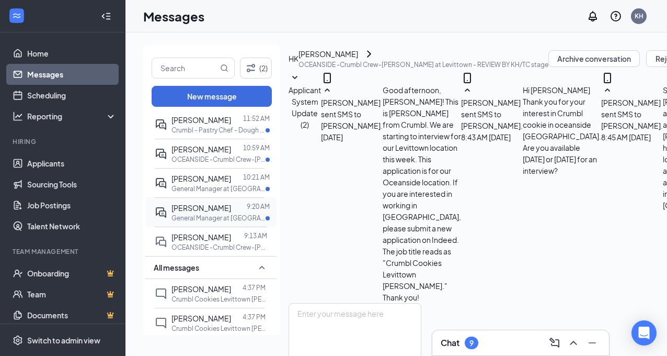
scroll to position [263, 0]
click at [330, 303] on textarea at bounding box center [355, 334] width 133 height 63
type textarea "z"
type textarea "T"
paste textarea "Thank you for letting us know. Your application will be rescinded . Best wishes…"
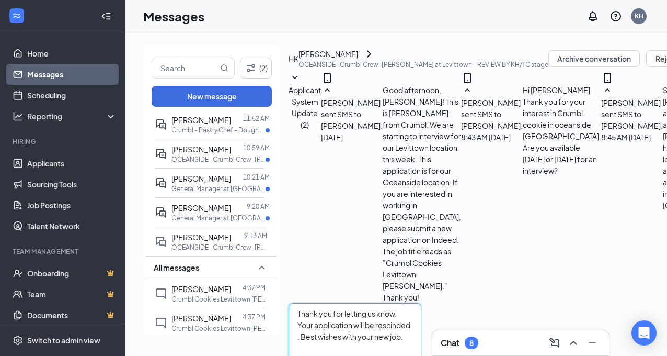
type textarea "Thank you for letting us know. Your application will be rescinded . Best wishes…"
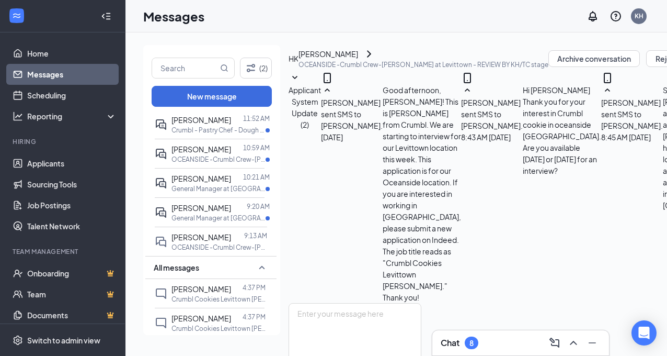
scroll to position [331, 0]
click at [204, 212] on span "[PERSON_NAME]" at bounding box center [202, 207] width 60 height 9
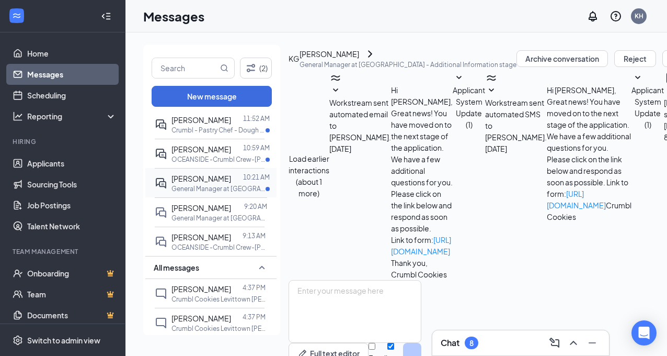
scroll to position [423, 0]
click at [199, 183] on span "[PERSON_NAME]" at bounding box center [202, 178] width 60 height 9
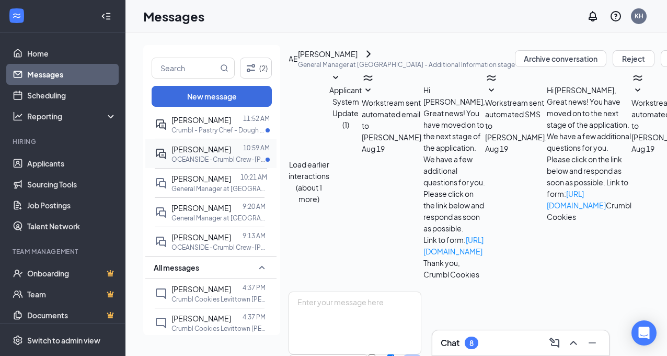
scroll to position [427, 0]
click at [200, 155] on p "OCEANSIDE -Crumbl Crew-[PERSON_NAME] at [GEOGRAPHIC_DATA]" at bounding box center [219, 159] width 94 height 9
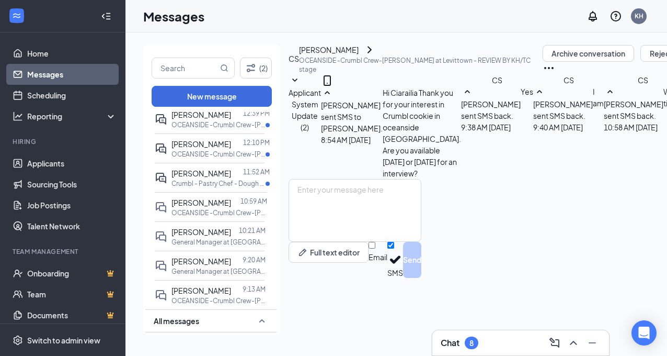
scroll to position [90, 0]
click at [204, 172] on span "[PERSON_NAME]" at bounding box center [202, 171] width 60 height 9
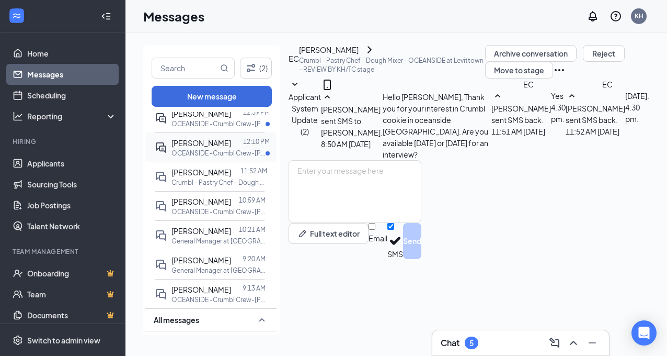
scroll to position [27, 0]
click at [199, 151] on p "OCEANSIDE -Crumbl Crew-[PERSON_NAME] at [GEOGRAPHIC_DATA]" at bounding box center [219, 153] width 94 height 9
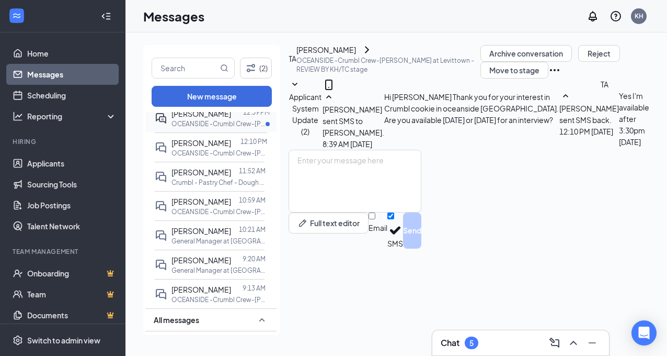
scroll to position [27, 0]
click at [195, 119] on p "OCEANSIDE -Crumbl Crew-[PERSON_NAME] at [GEOGRAPHIC_DATA]" at bounding box center [219, 123] width 94 height 9
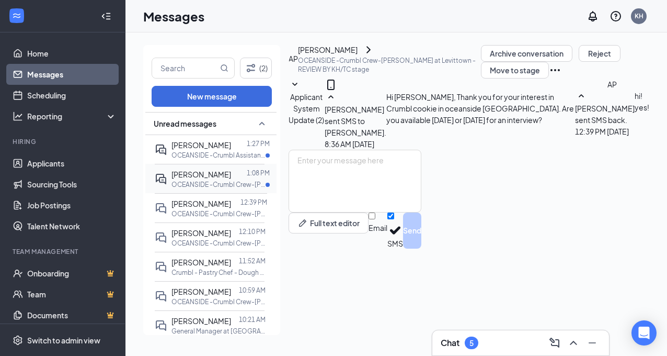
click at [197, 178] on span "[PERSON_NAME]" at bounding box center [202, 173] width 60 height 9
click at [194, 147] on span "[PERSON_NAME]" at bounding box center [202, 144] width 60 height 9
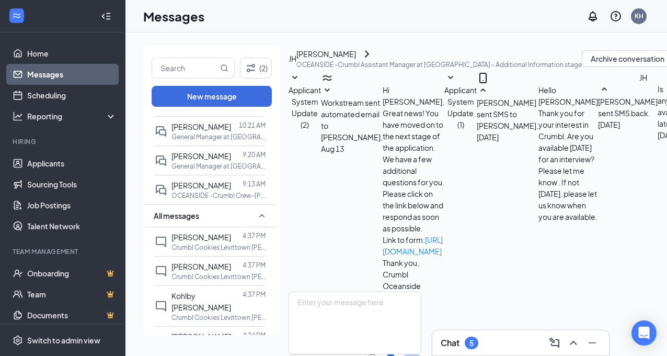
click at [499, 342] on div "Chat 5" at bounding box center [521, 342] width 160 height 17
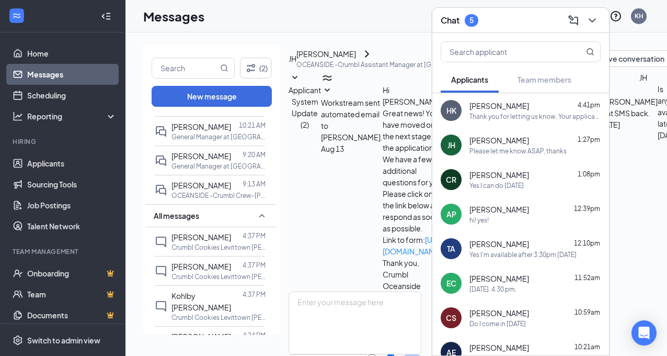
click at [472, 19] on div "5" at bounding box center [472, 20] width 4 height 9
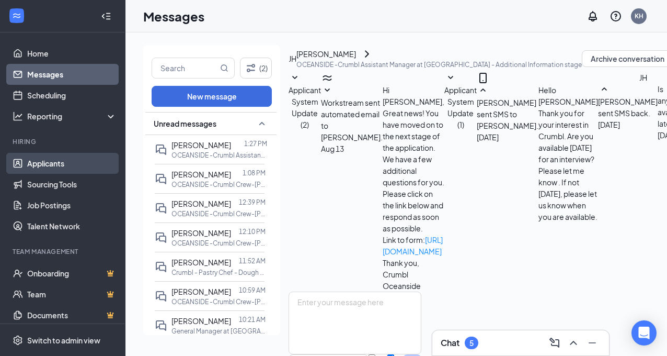
click at [52, 164] on link "Applicants" at bounding box center [71, 163] width 89 height 21
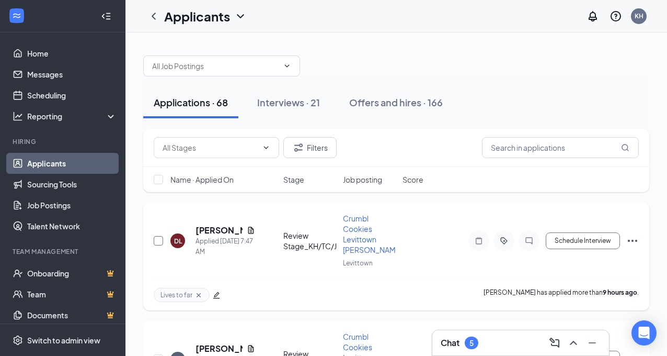
click at [157, 241] on input "checkbox" at bounding box center [158, 240] width 9 height 9
checkbox input "true"
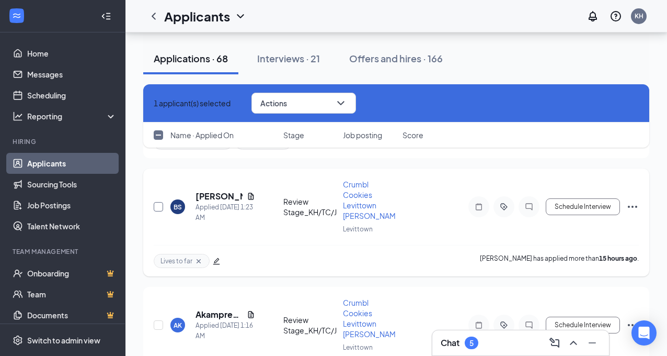
click at [158, 209] on input "checkbox" at bounding box center [158, 206] width 9 height 9
checkbox input "true"
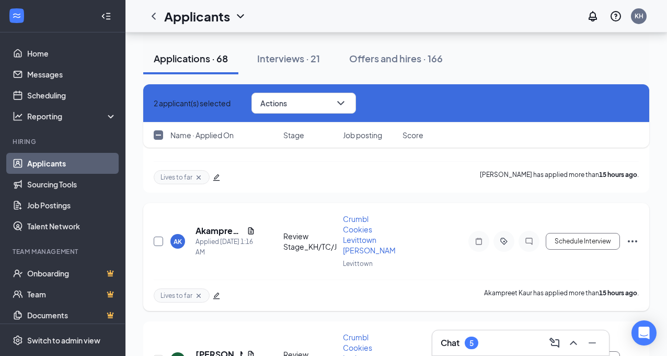
click at [158, 241] on input "checkbox" at bounding box center [158, 240] width 9 height 9
checkbox input "true"
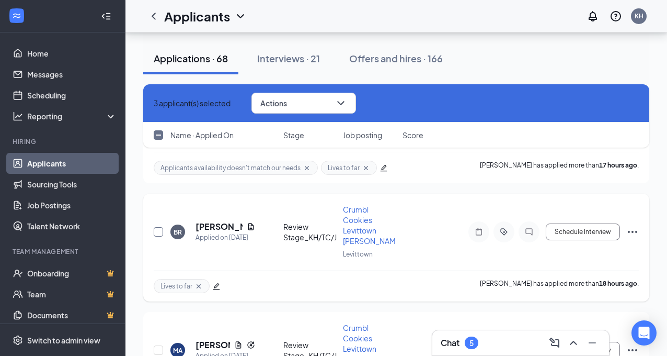
click at [157, 230] on input "checkbox" at bounding box center [158, 231] width 9 height 9
checkbox input "true"
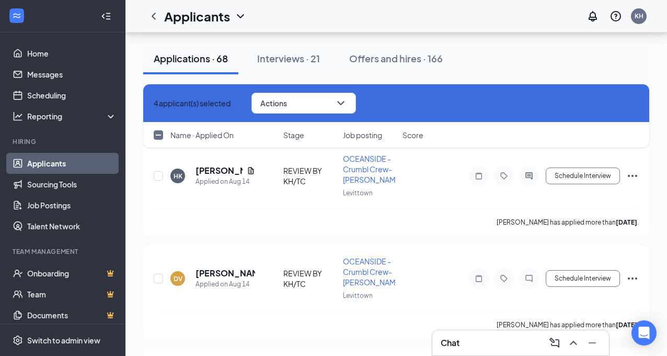
scroll to position [2867, 0]
click at [160, 175] on input "checkbox" at bounding box center [158, 174] width 9 height 9
checkbox input "true"
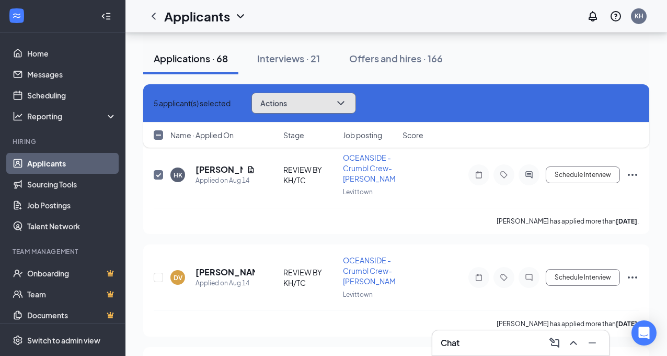
click at [347, 99] on icon "ChevronDown" at bounding box center [341, 103] width 13 height 13
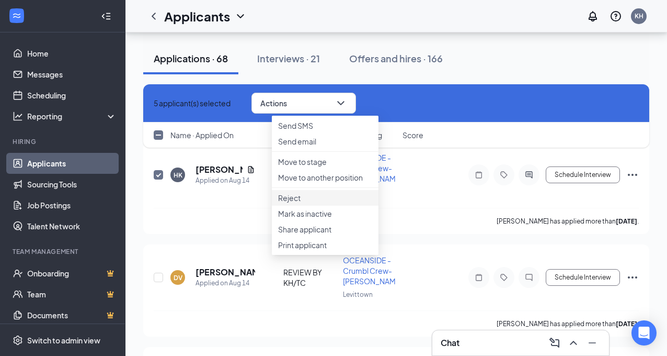
click at [295, 203] on p "Reject" at bounding box center [325, 197] width 94 height 10
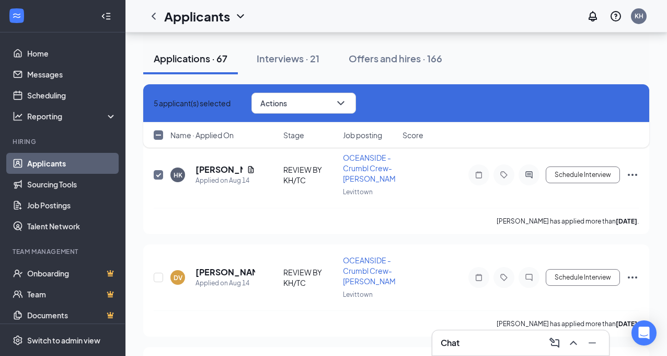
checkbox input "false"
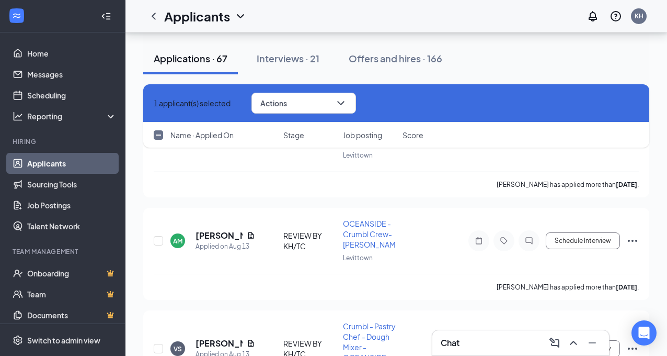
scroll to position [2799, 0]
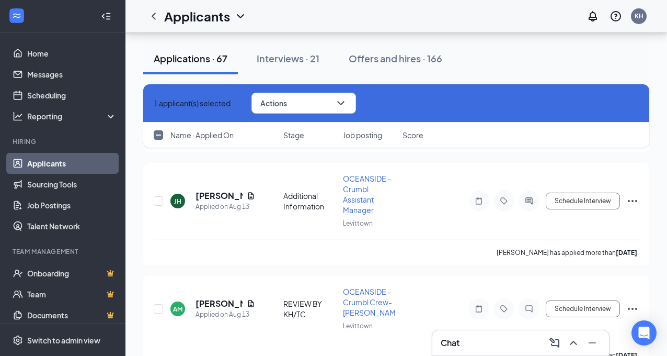
click at [486, 292] on div "AM [PERSON_NAME] Applied on [DATE] REVIEW BY KH/TC OCEANSIDE -Crumbl Crew-[PERS…" at bounding box center [396, 313] width 485 height 55
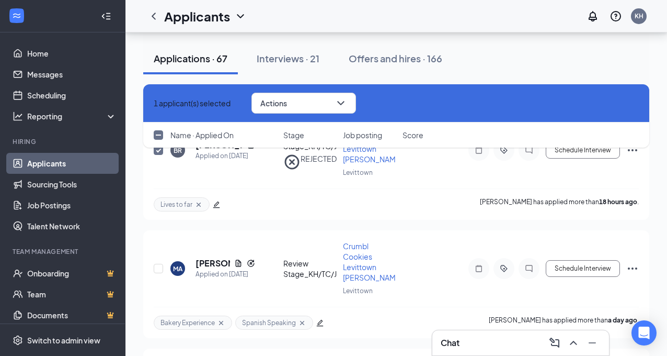
scroll to position [326, 0]
click at [161, 106] on icon "Cross" at bounding box center [160, 109] width 6 height 6
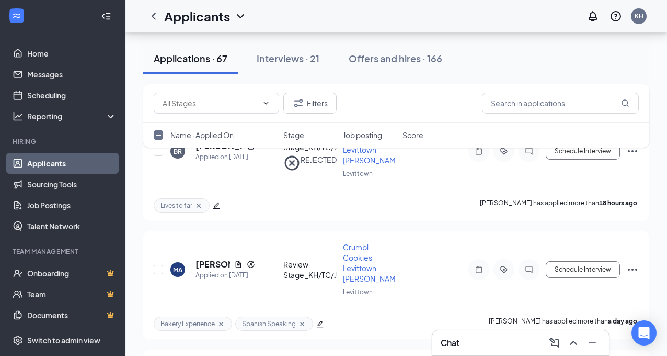
checkbox input "false"
click at [48, 75] on link "Messages" at bounding box center [71, 74] width 89 height 21
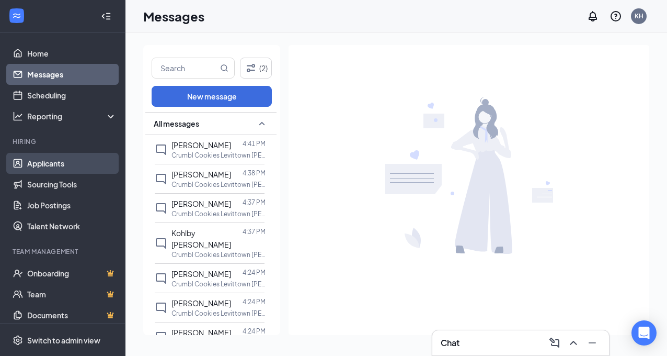
click at [42, 162] on link "Applicants" at bounding box center [71, 163] width 89 height 21
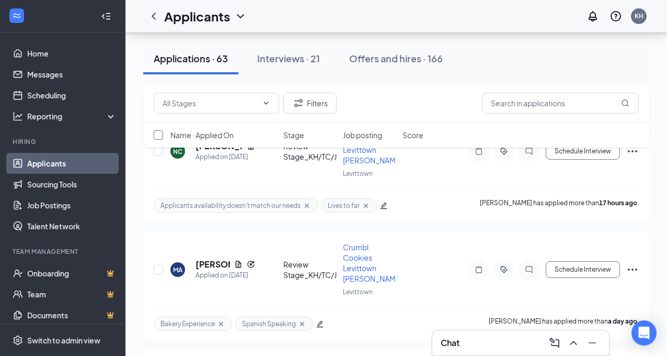
scroll to position [206, 0]
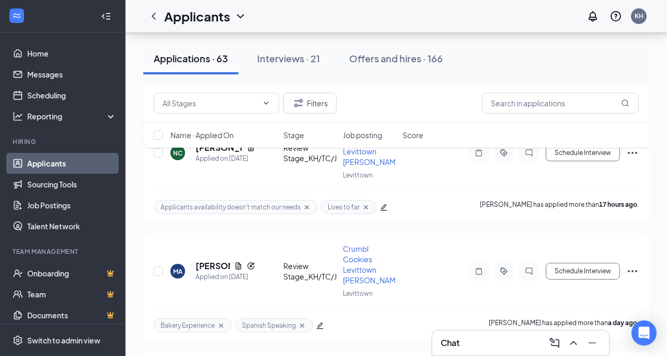
click at [160, 155] on div "Filters Name · Applied On Stage Job posting Score" at bounding box center [396, 121] width 506 height 74
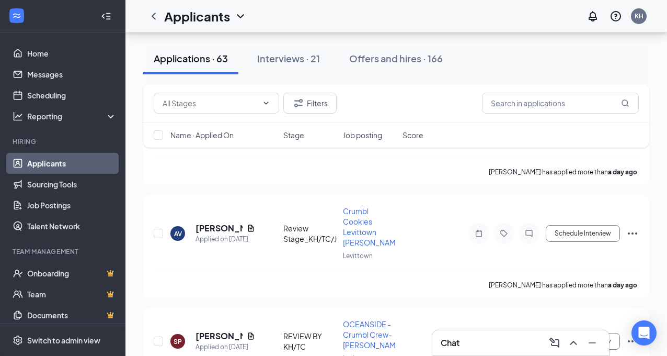
scroll to position [819, 0]
click at [207, 225] on h5 "[PERSON_NAME]" at bounding box center [219, 229] width 47 height 12
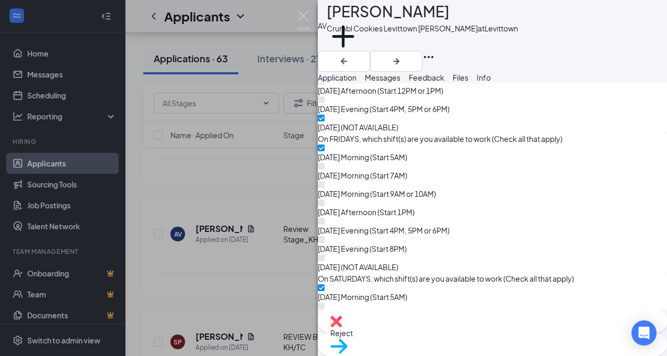
scroll to position [1129, 0]
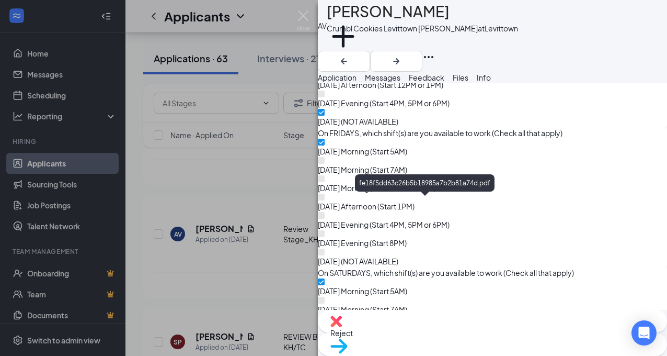
click at [360, 42] on button "Add a tag" at bounding box center [343, 42] width 33 height 44
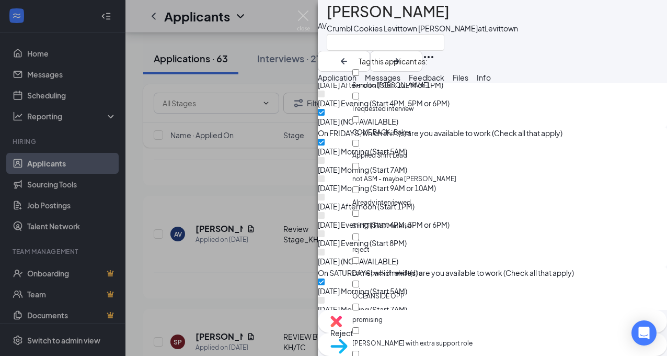
scroll to position [509, 0]
checkbox input "true"
click at [303, 15] on img at bounding box center [303, 20] width 13 height 20
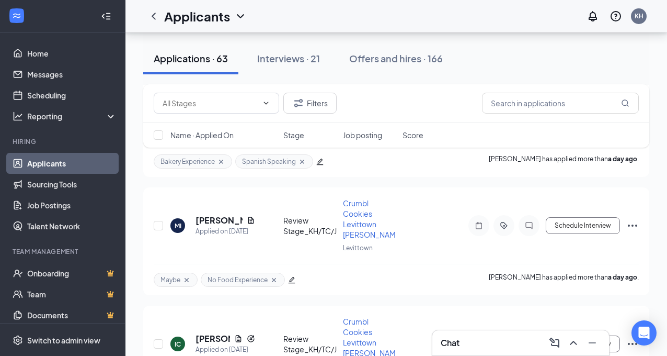
scroll to position [371, 0]
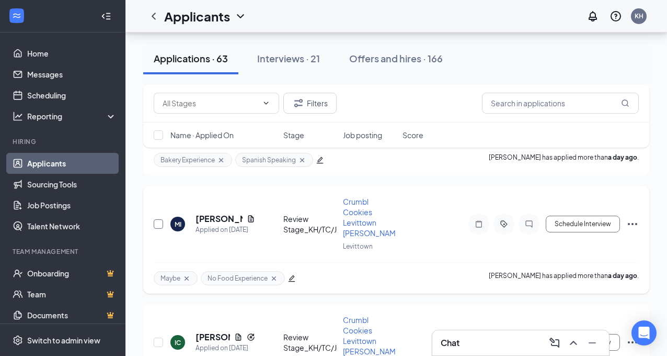
click at [157, 225] on input "checkbox" at bounding box center [158, 223] width 9 height 9
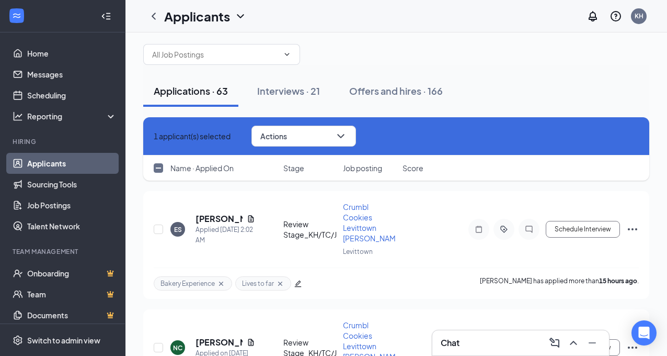
scroll to position [0, 0]
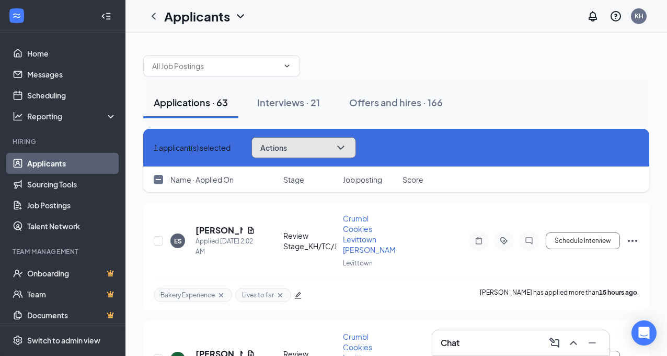
click at [344, 147] on icon "ChevronDown" at bounding box center [340, 147] width 7 height 4
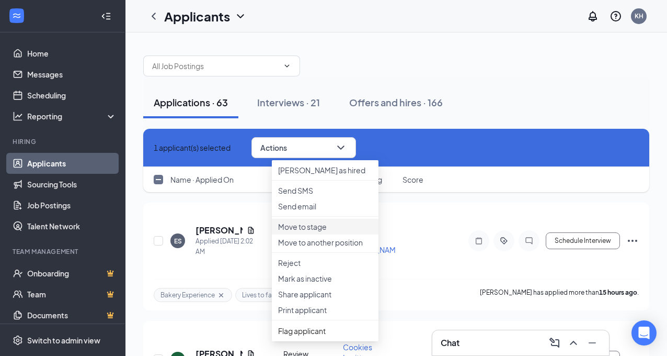
click at [319, 232] on p "Move to stage" at bounding box center [325, 226] width 94 height 10
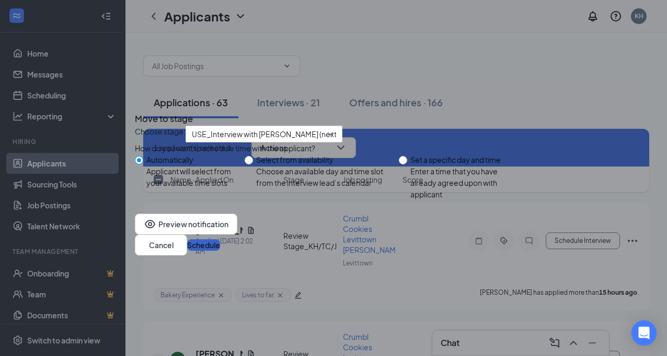
click at [220, 251] on button "Schedule" at bounding box center [203, 245] width 33 height 12
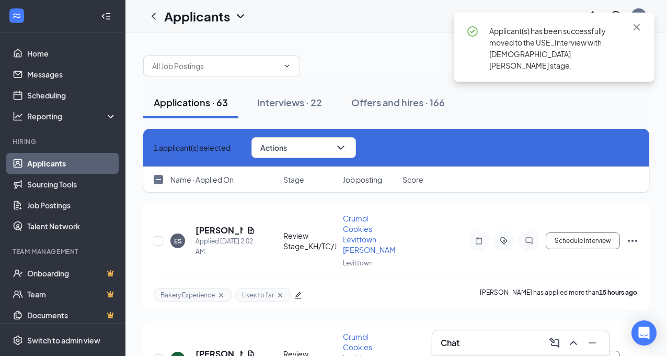
checkbox input "false"
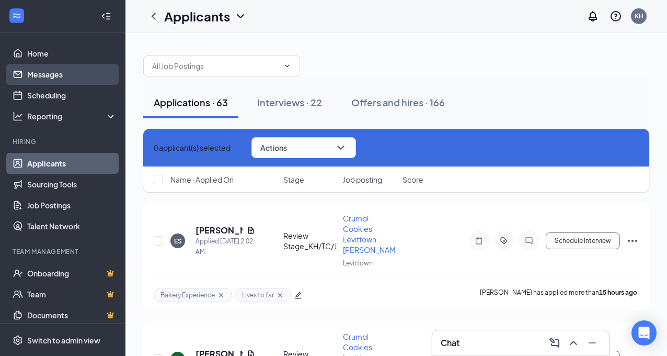
click at [48, 74] on link "Messages" at bounding box center [71, 74] width 89 height 21
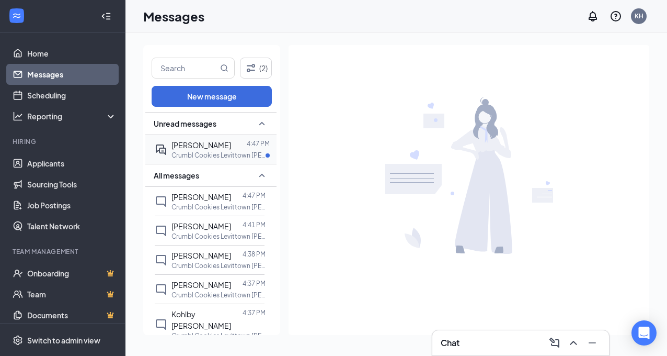
click at [191, 149] on span "[PERSON_NAME]" at bounding box center [202, 144] width 60 height 9
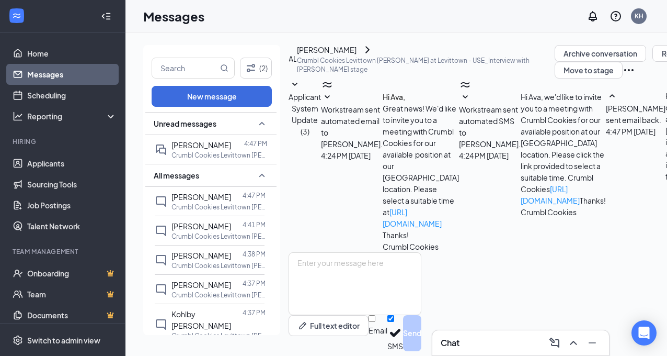
scroll to position [27, 0]
click at [330, 252] on textarea at bounding box center [355, 283] width 133 height 63
paste textarea "Unfortunately, in order to be a [PERSON_NAME] you have to be at least 18 to ope…"
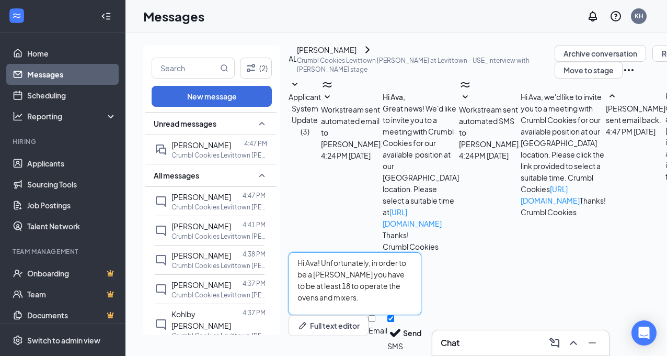
click at [339, 252] on textarea "Hi Ava! Unfortunately, in order to be a [PERSON_NAME] you have to be at least 1…" at bounding box center [355, 283] width 133 height 63
type textarea "Hi Ava! Thank you for reaching out. Unfortunately, in order to be a [PERSON_NAM…"
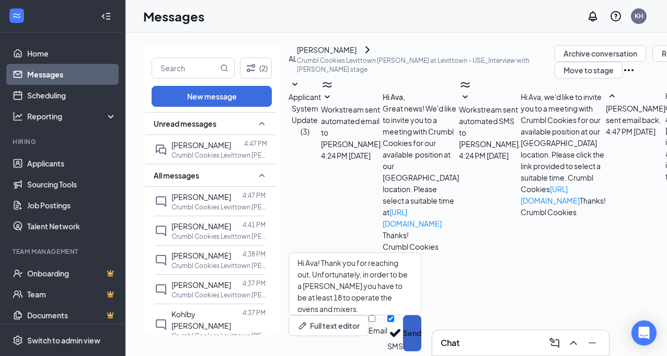
click at [422, 315] on button "Send" at bounding box center [412, 333] width 18 height 36
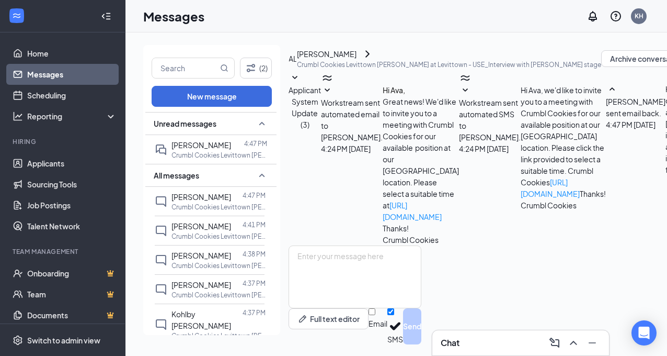
scroll to position [145, 0]
click at [67, 168] on link "Applicants" at bounding box center [71, 163] width 89 height 21
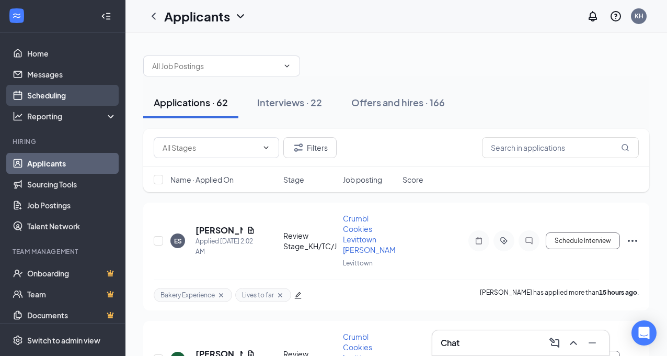
click at [64, 96] on link "Scheduling" at bounding box center [71, 95] width 89 height 21
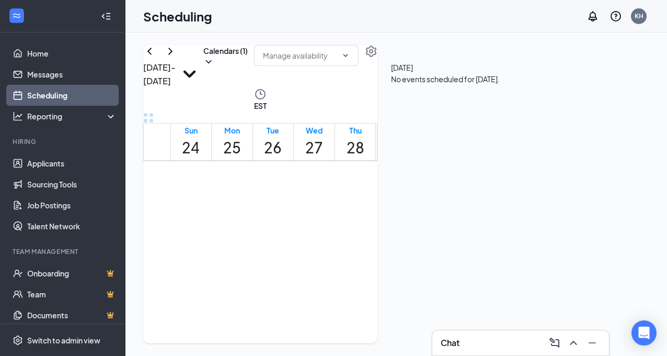
scroll to position [1046, 0]
click at [414, 165] on span "4:15-4:30 PM" at bounding box center [405, 150] width 18 height 30
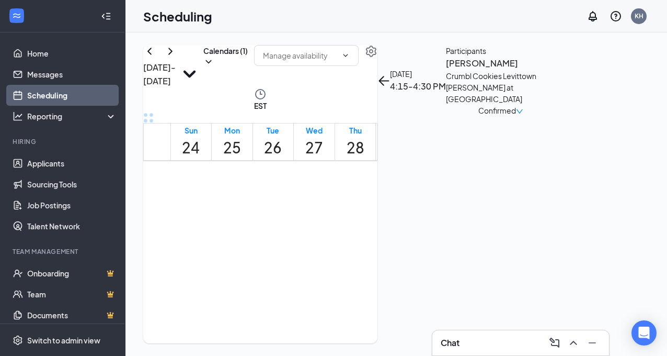
scroll to position [1010, 0]
click at [337, 197] on span "3:30-3:45 PM" at bounding box center [338, 186] width 18 height 30
click at [347, 201] on span "4:15-4:30 PM" at bounding box center [356, 186] width 18 height 30
click at [332, 266] on span "6:00-6:15 PM" at bounding box center [323, 250] width 18 height 30
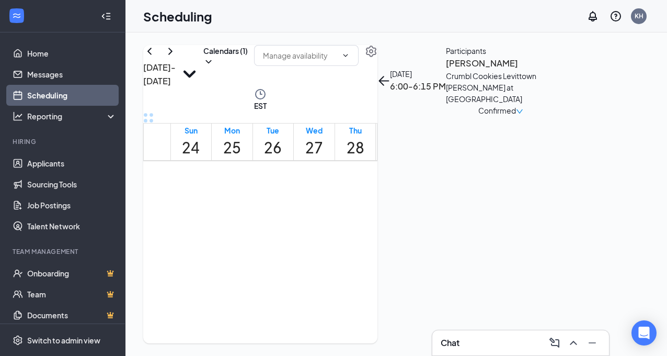
scroll to position [1025, 0]
click at [370, 186] on span "4:00-4:15 PM" at bounding box center [364, 171] width 18 height 30
click at [373, 303] on span "5:30-5:45 PM" at bounding box center [364, 288] width 18 height 30
click at [414, 186] on span "4:15-4:30 PM" at bounding box center [405, 171] width 18 height 30
click at [49, 73] on link "Messages" at bounding box center [71, 74] width 89 height 21
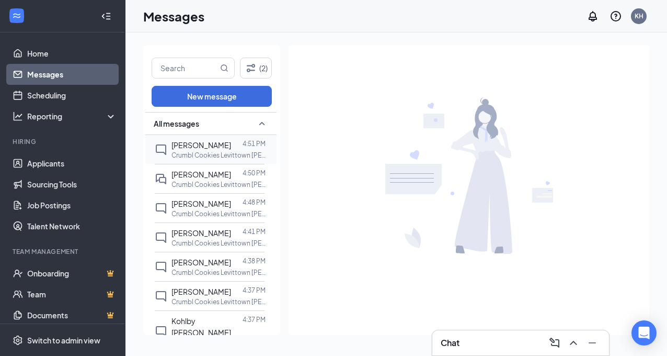
click at [200, 151] on p "Crumbl Cookies Levittown [PERSON_NAME] at [GEOGRAPHIC_DATA]" at bounding box center [219, 155] width 94 height 9
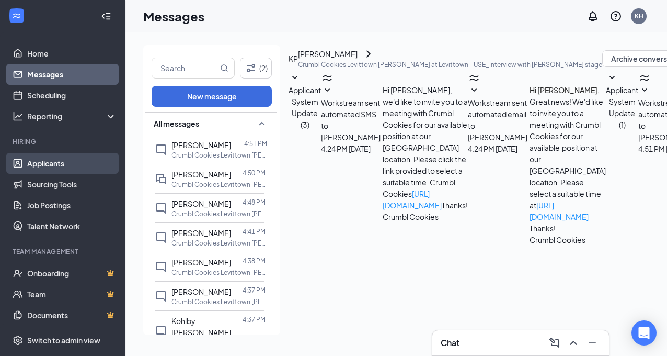
click at [63, 162] on link "Applicants" at bounding box center [71, 163] width 89 height 21
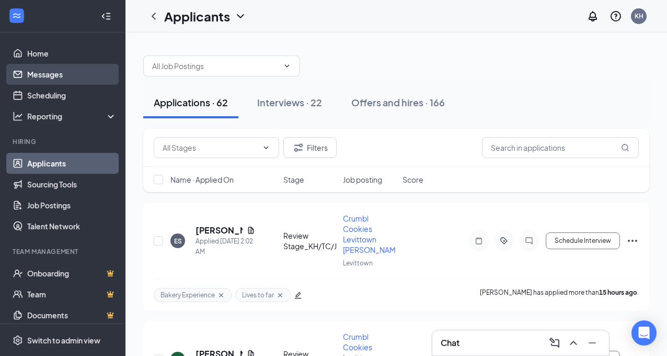
click at [57, 75] on link "Messages" at bounding box center [71, 74] width 89 height 21
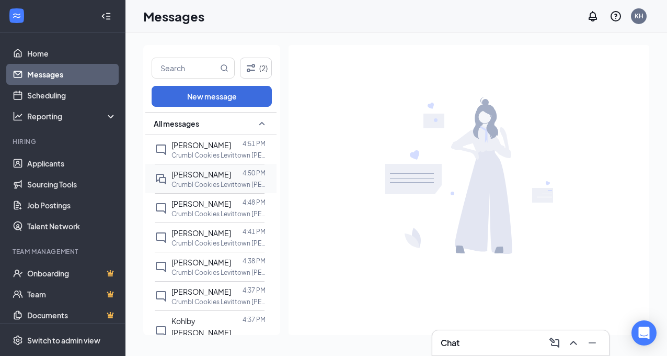
click at [181, 175] on span "[PERSON_NAME]" at bounding box center [202, 173] width 60 height 9
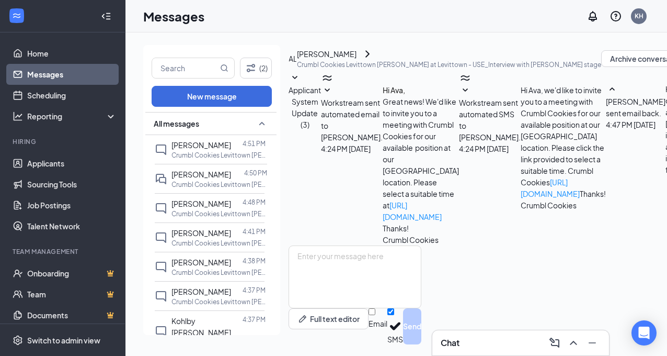
scroll to position [27, 0]
click at [50, 97] on link "Scheduling" at bounding box center [71, 95] width 89 height 21
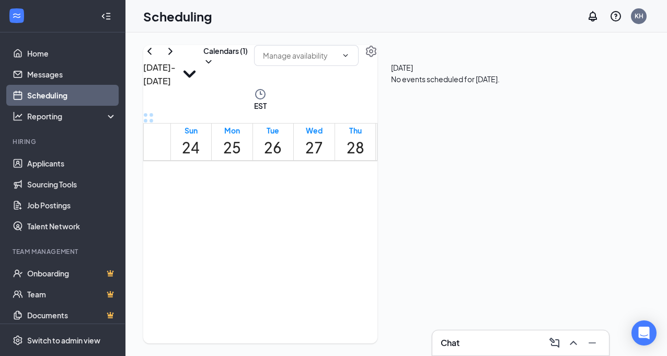
scroll to position [514, 0]
click at [44, 161] on link "Applicants" at bounding box center [71, 163] width 89 height 21
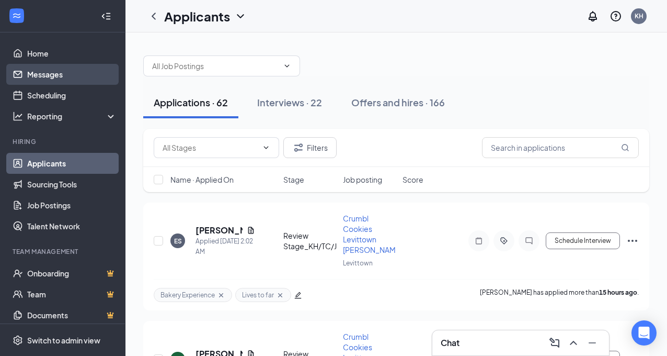
click at [46, 79] on link "Messages" at bounding box center [71, 74] width 89 height 21
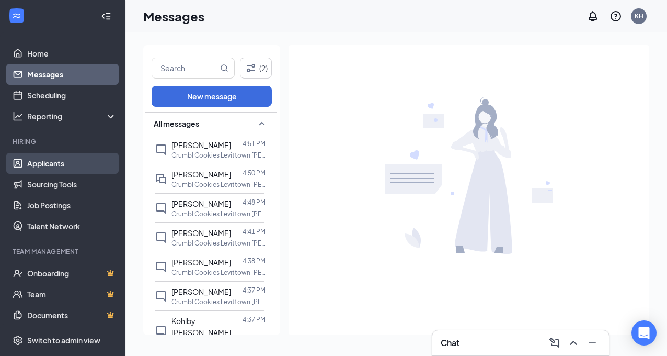
click at [33, 167] on link "Applicants" at bounding box center [71, 163] width 89 height 21
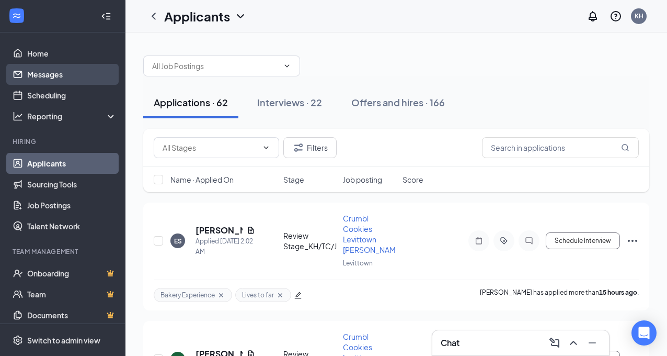
click at [35, 76] on link "Messages" at bounding box center [71, 74] width 89 height 21
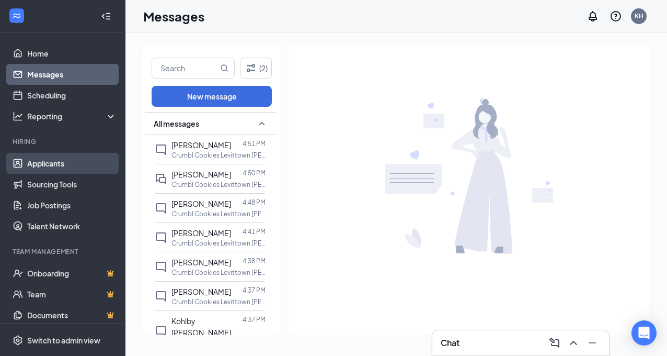
click at [51, 164] on link "Applicants" at bounding box center [71, 163] width 89 height 21
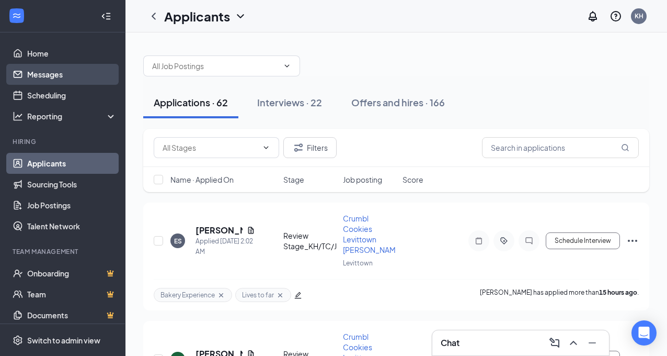
click at [41, 75] on link "Messages" at bounding box center [71, 74] width 89 height 21
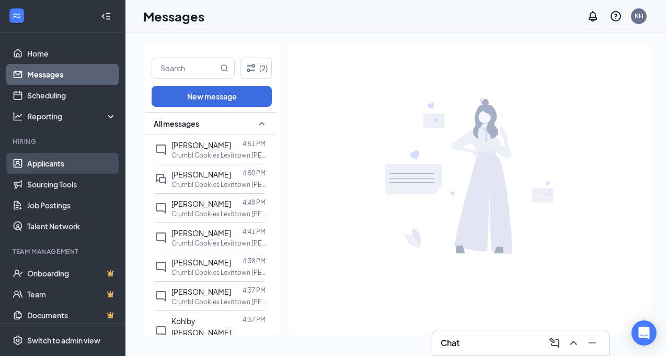
click at [49, 160] on link "Applicants" at bounding box center [71, 163] width 89 height 21
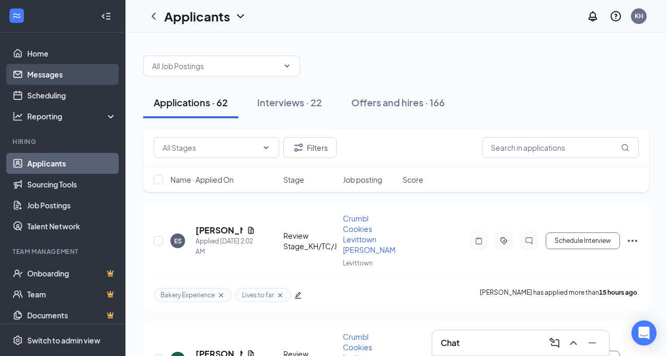
click at [56, 73] on link "Messages" at bounding box center [71, 74] width 89 height 21
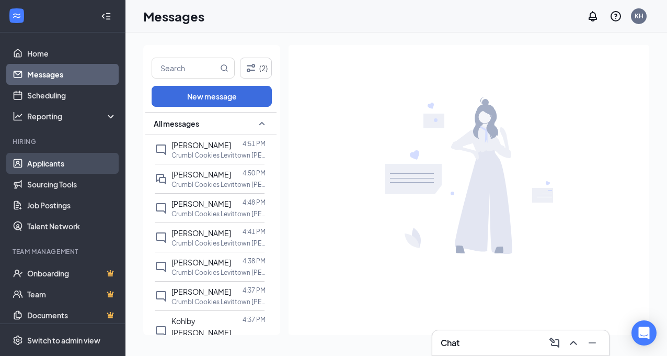
click at [60, 161] on link "Applicants" at bounding box center [71, 163] width 89 height 21
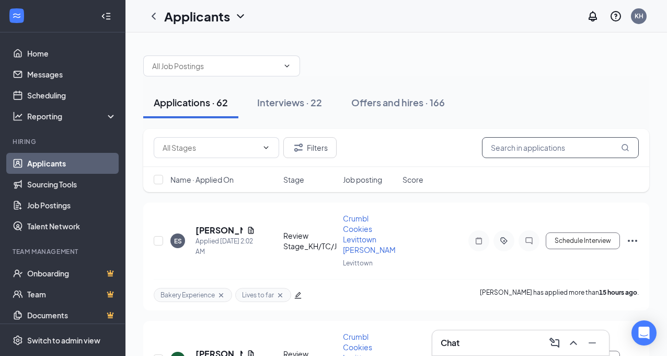
click at [503, 143] on input "text" at bounding box center [560, 147] width 157 height 21
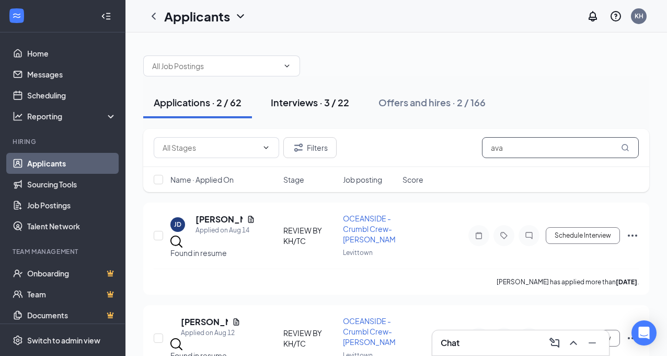
type input "ava"
click at [311, 108] on div "Interviews · 3 / 22" at bounding box center [310, 102] width 78 height 13
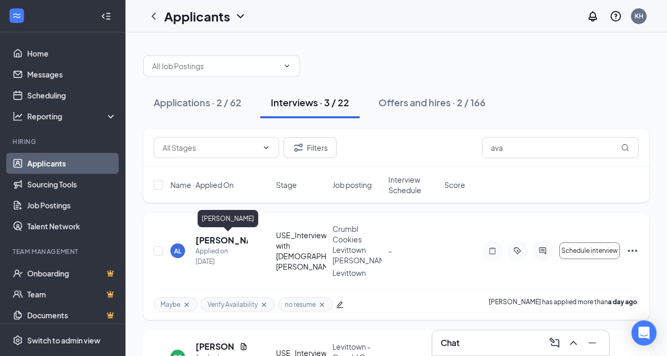
click at [219, 241] on h5 "[PERSON_NAME]" at bounding box center [222, 240] width 52 height 12
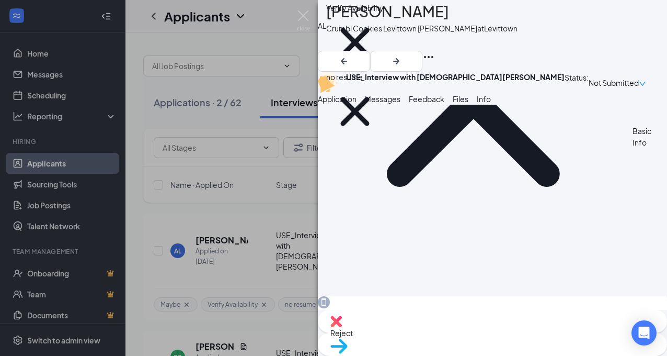
scroll to position [166, 0]
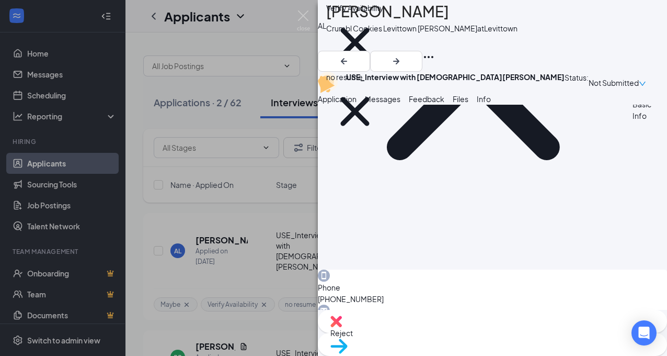
click at [401, 104] on span "Messages" at bounding box center [383, 98] width 36 height 9
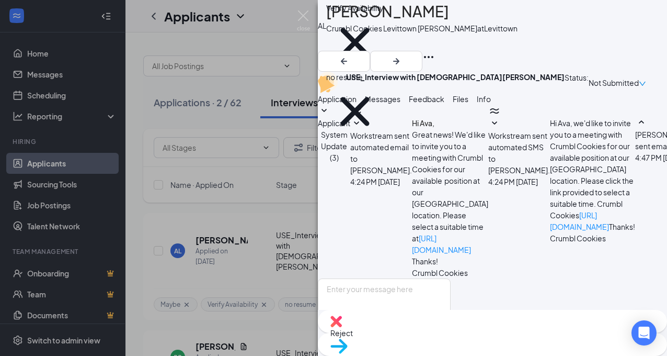
scroll to position [241, 0]
click at [303, 16] on img at bounding box center [303, 20] width 13 height 20
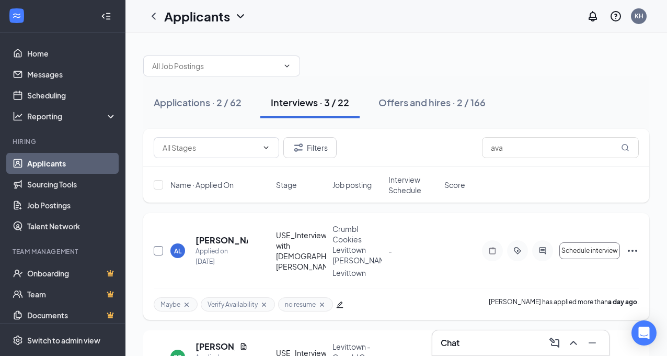
click at [157, 252] on input "checkbox" at bounding box center [158, 250] width 9 height 9
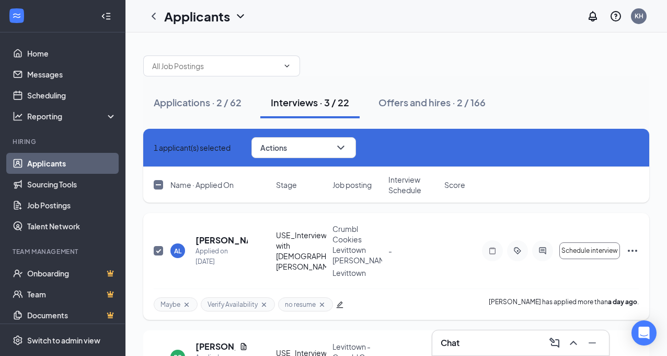
click at [157, 252] on input "checkbox" at bounding box center [158, 250] width 9 height 9
checkbox input "false"
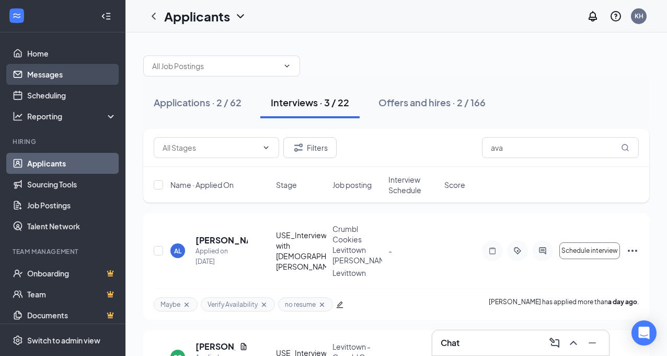
click at [53, 72] on link "Messages" at bounding box center [71, 74] width 89 height 21
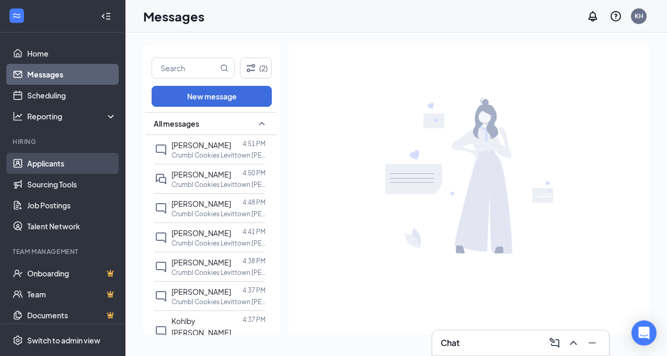
click at [69, 160] on link "Applicants" at bounding box center [71, 163] width 89 height 21
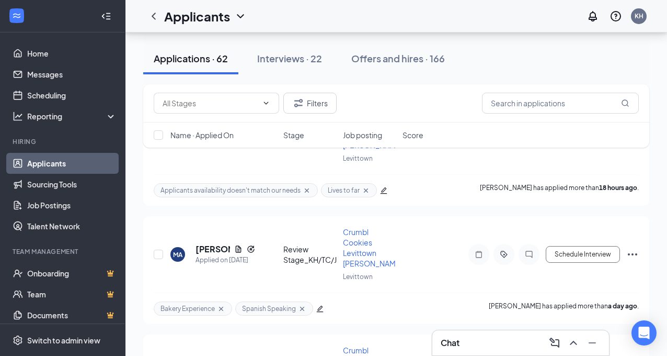
scroll to position [223, 0]
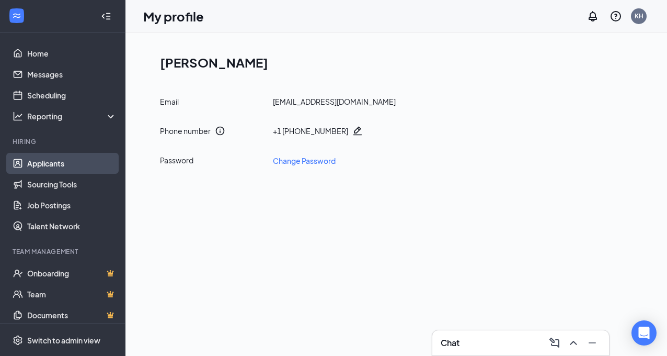
click at [55, 167] on link "Applicants" at bounding box center [71, 163] width 89 height 21
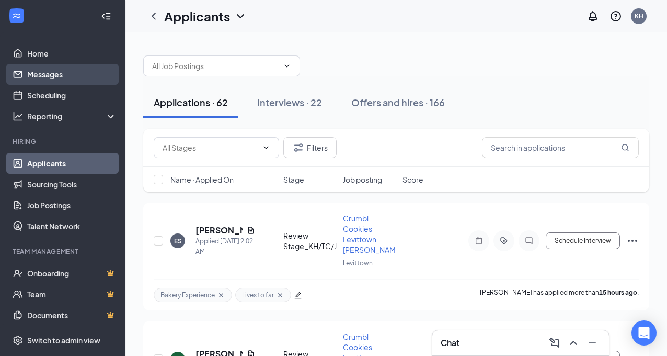
click at [53, 77] on link "Messages" at bounding box center [71, 74] width 89 height 21
